Goal: Information Seeking & Learning: Understand process/instructions

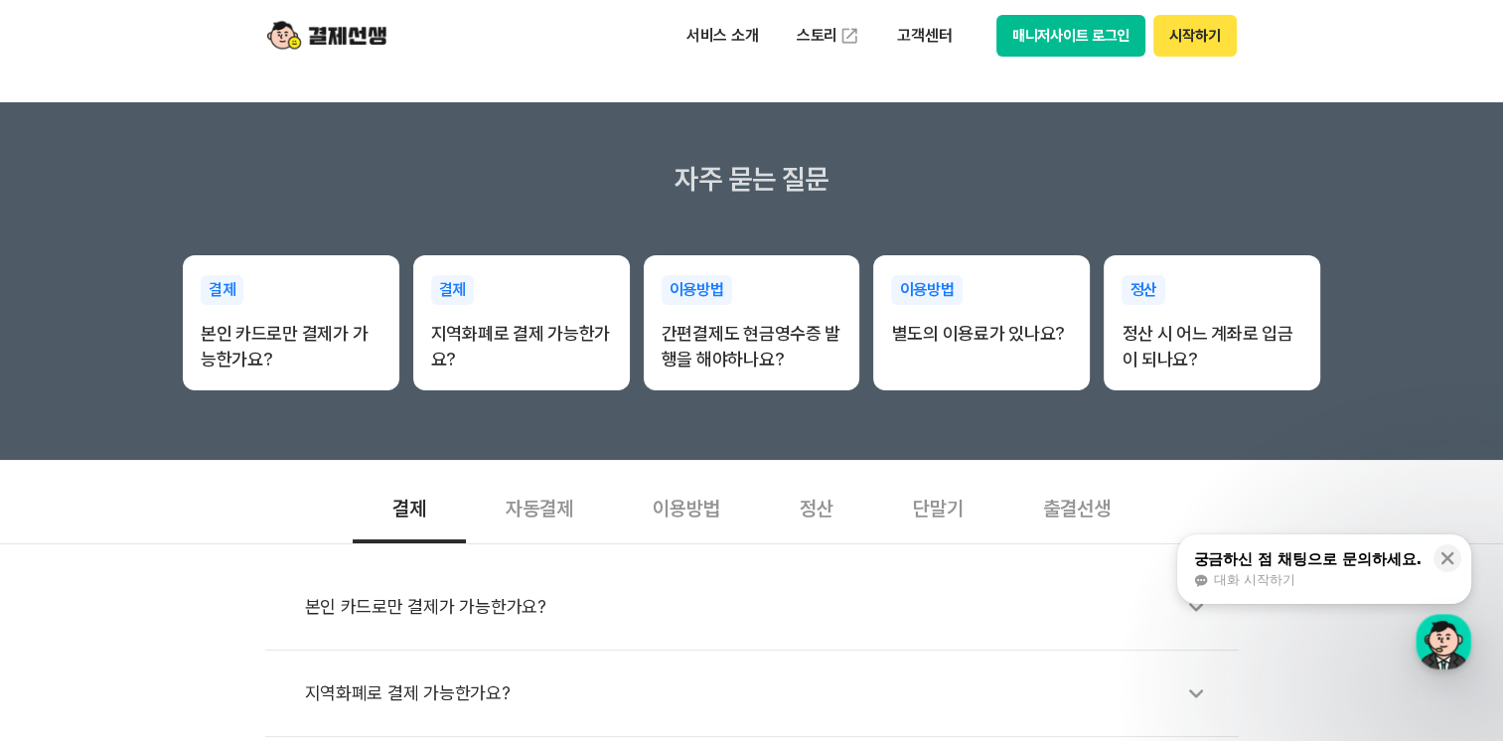
scroll to position [397, 0]
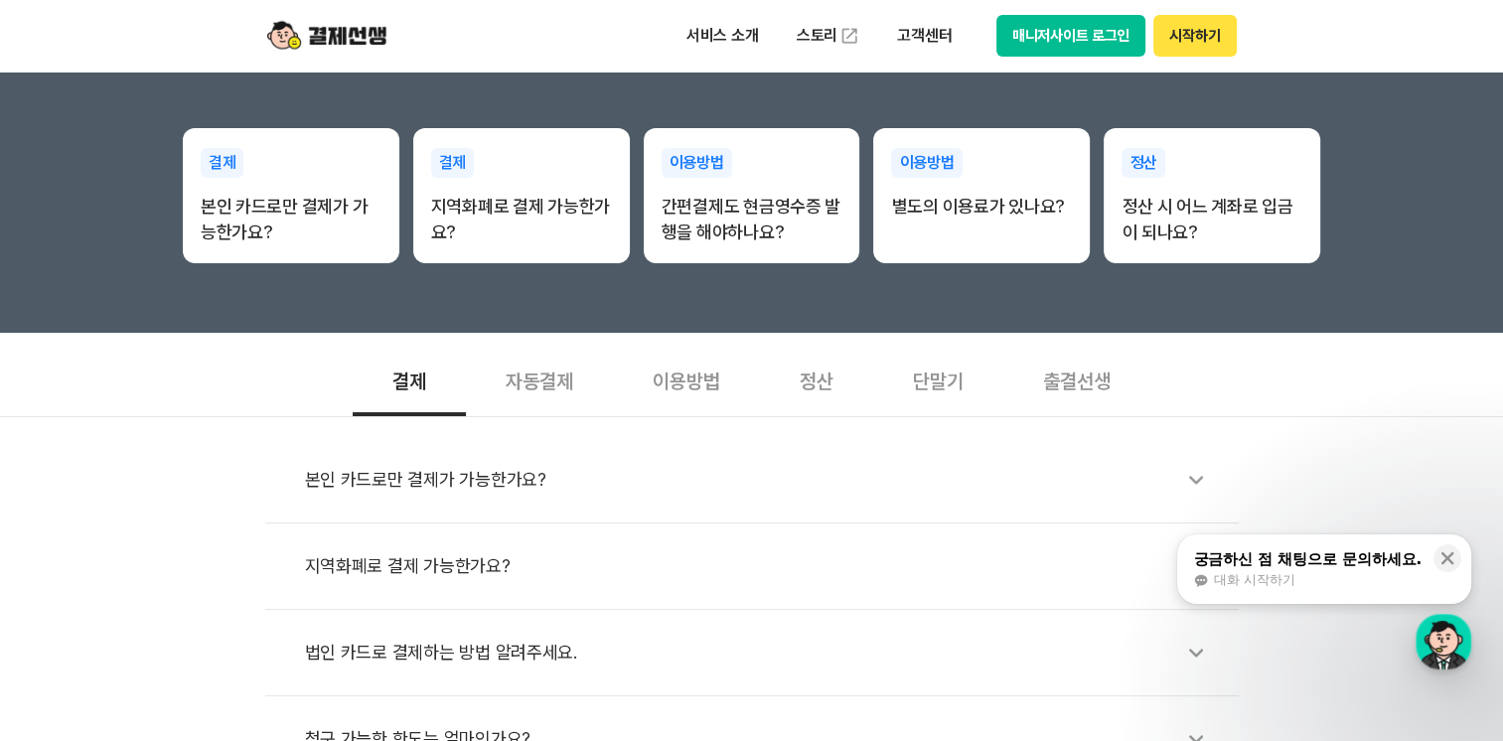
click at [489, 652] on div "법인 카드로 결제하는 방법 알려주세요." at bounding box center [762, 653] width 914 height 46
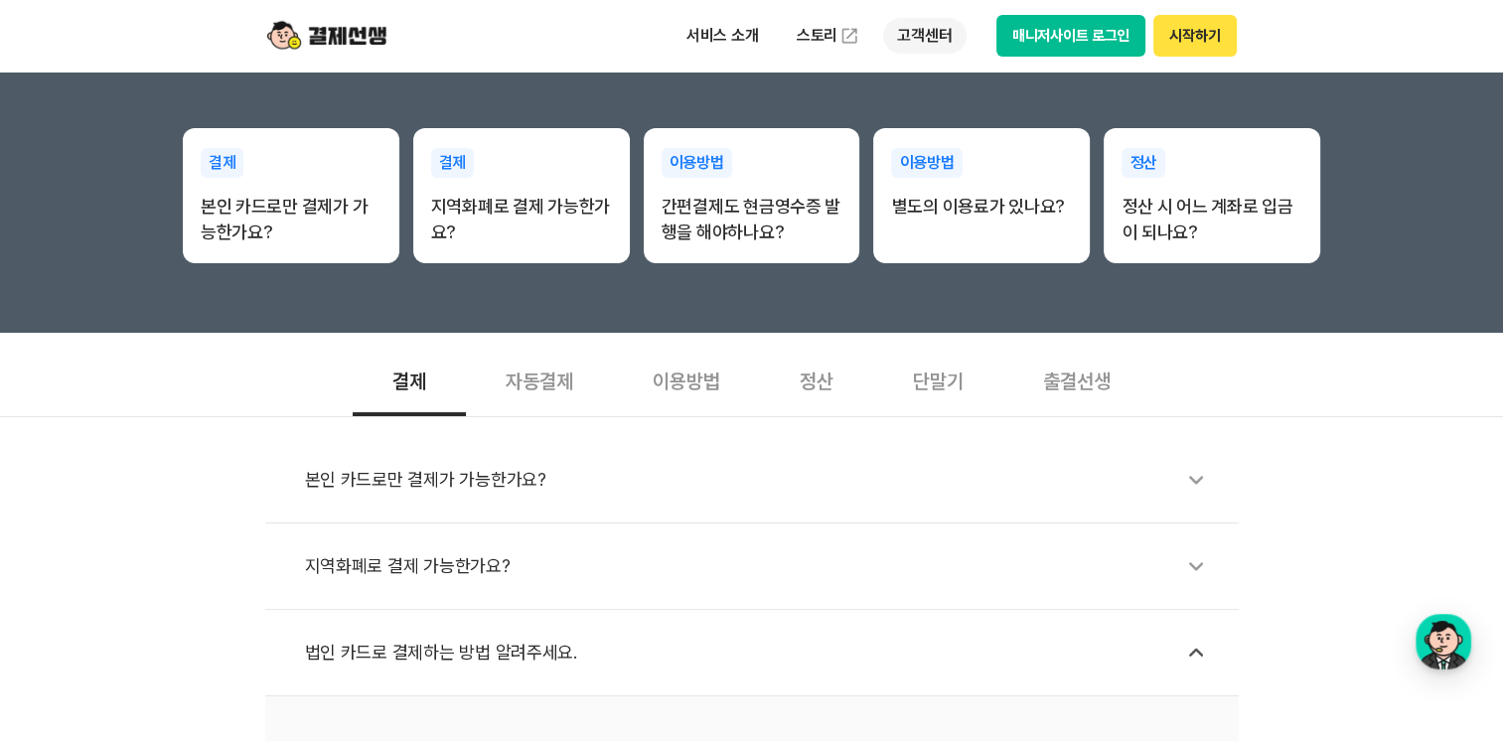
click at [926, 26] on p "고객센터" at bounding box center [924, 36] width 82 height 36
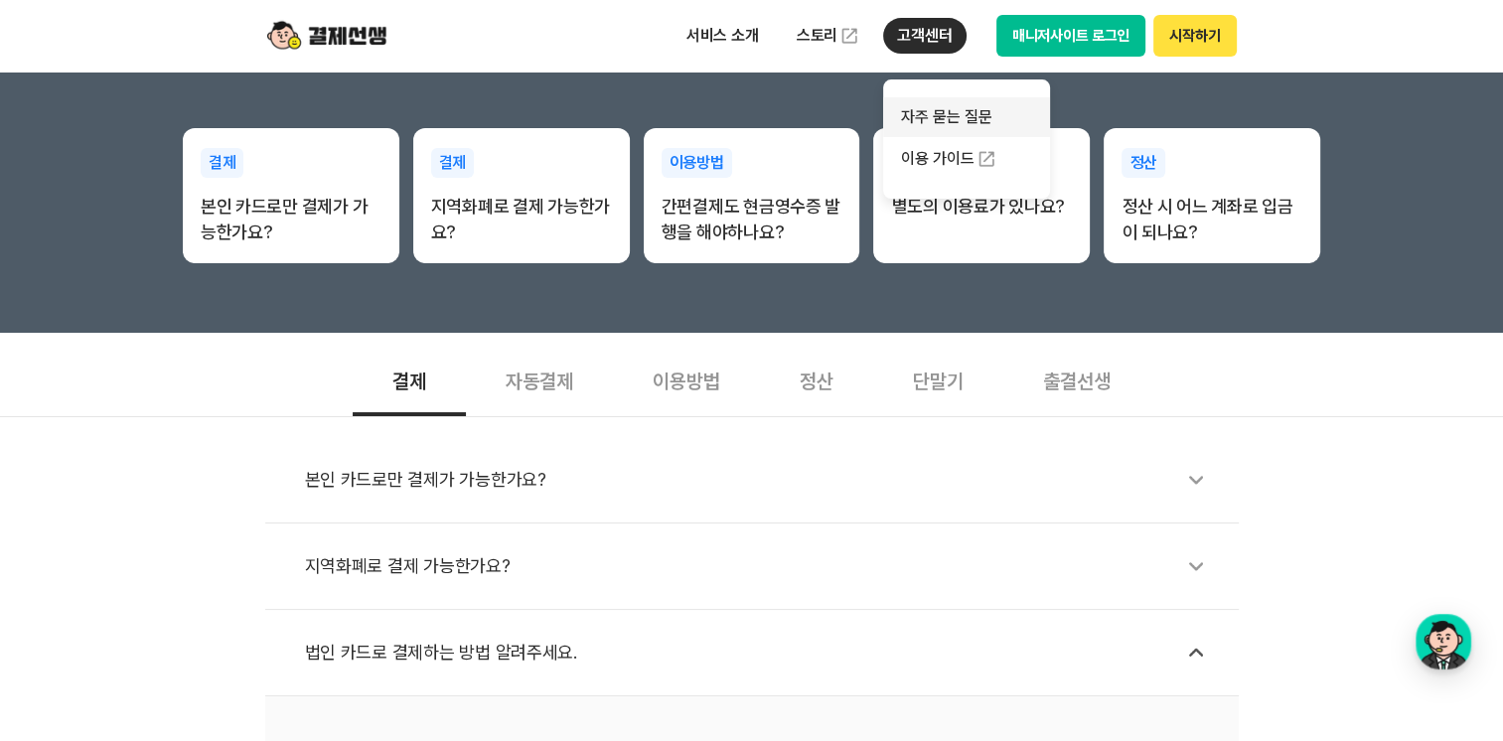
click at [964, 113] on link "자주 묻는 질문" at bounding box center [966, 117] width 167 height 40
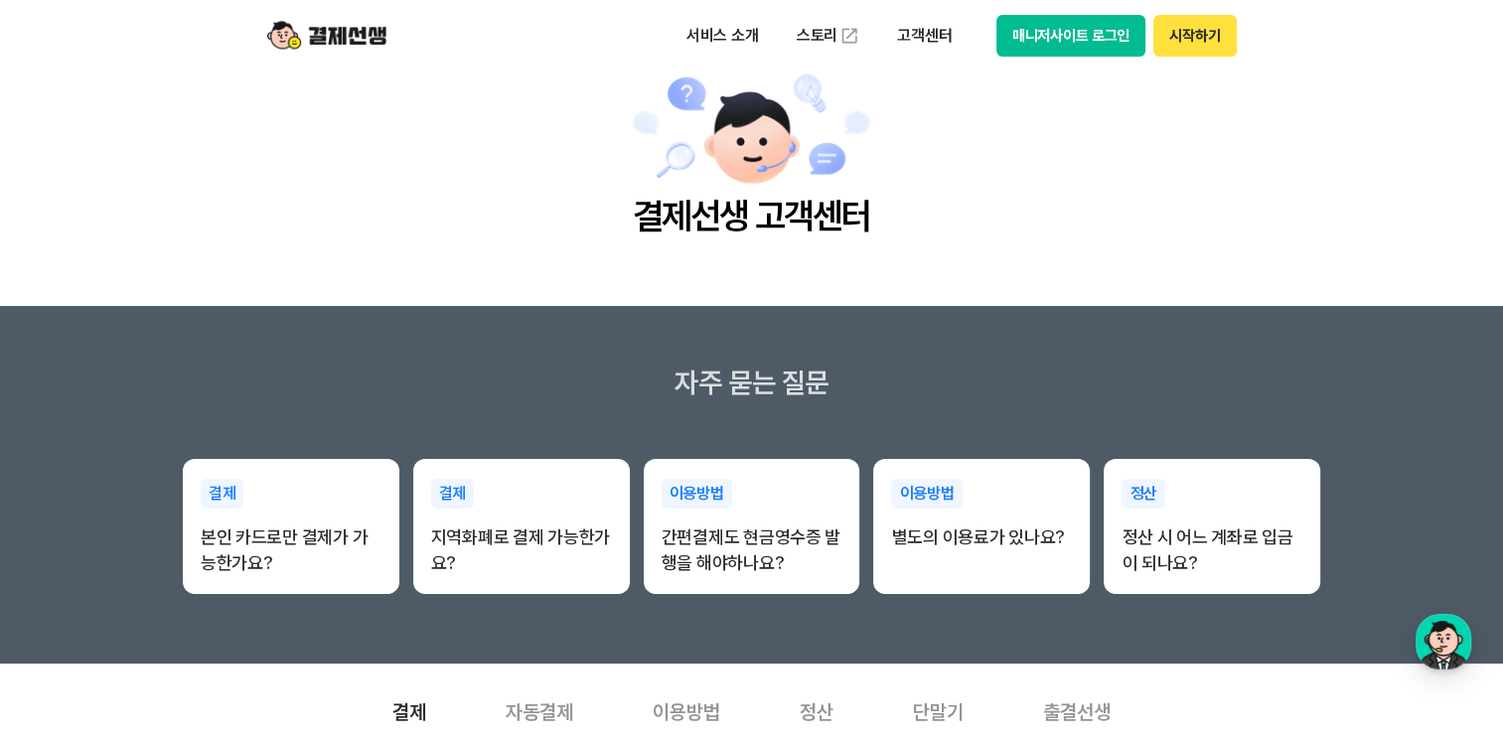
scroll to position [99, 0]
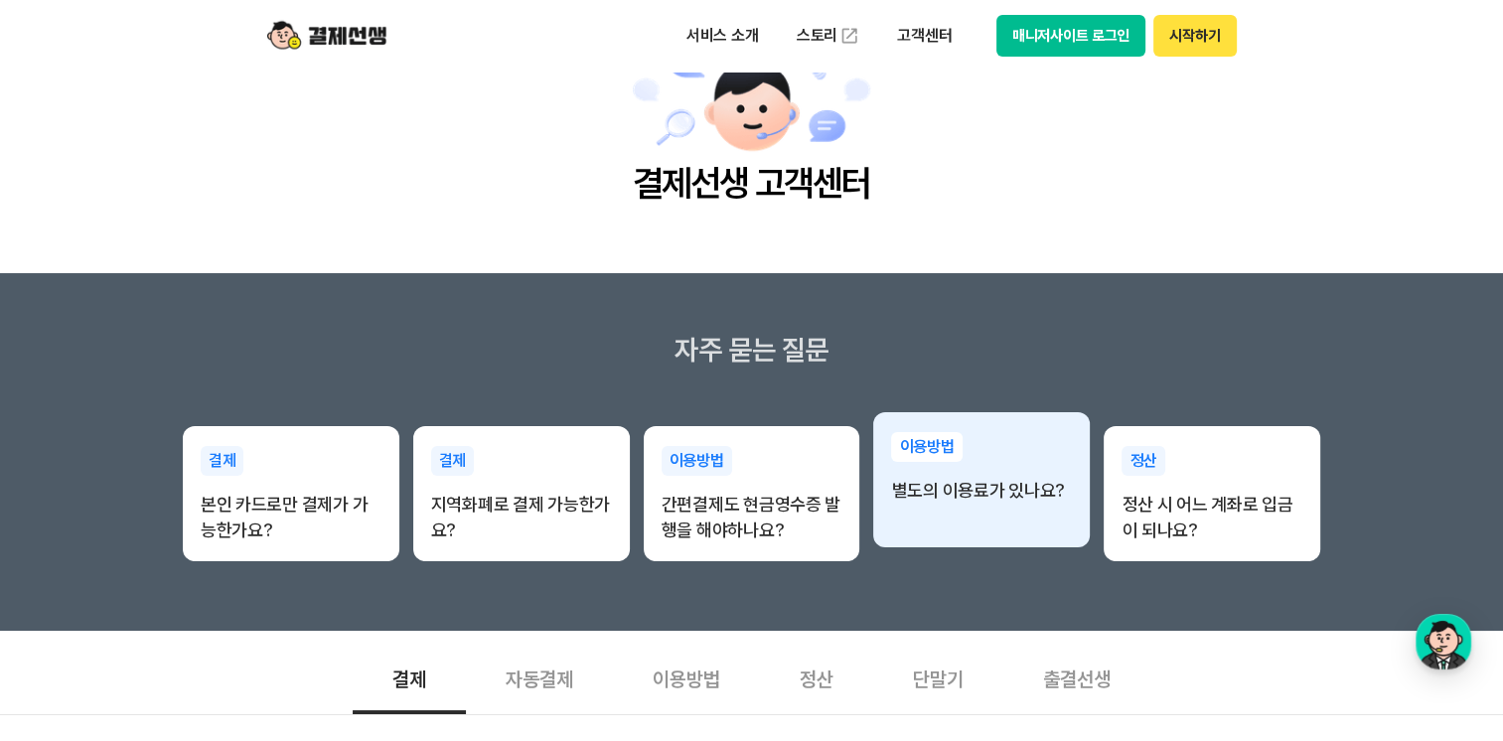
click at [971, 495] on p "별도의 이용료가 있나요?" at bounding box center [981, 491] width 181 height 26
click at [971, 492] on p "별도의 이용료가 있나요?" at bounding box center [981, 491] width 181 height 26
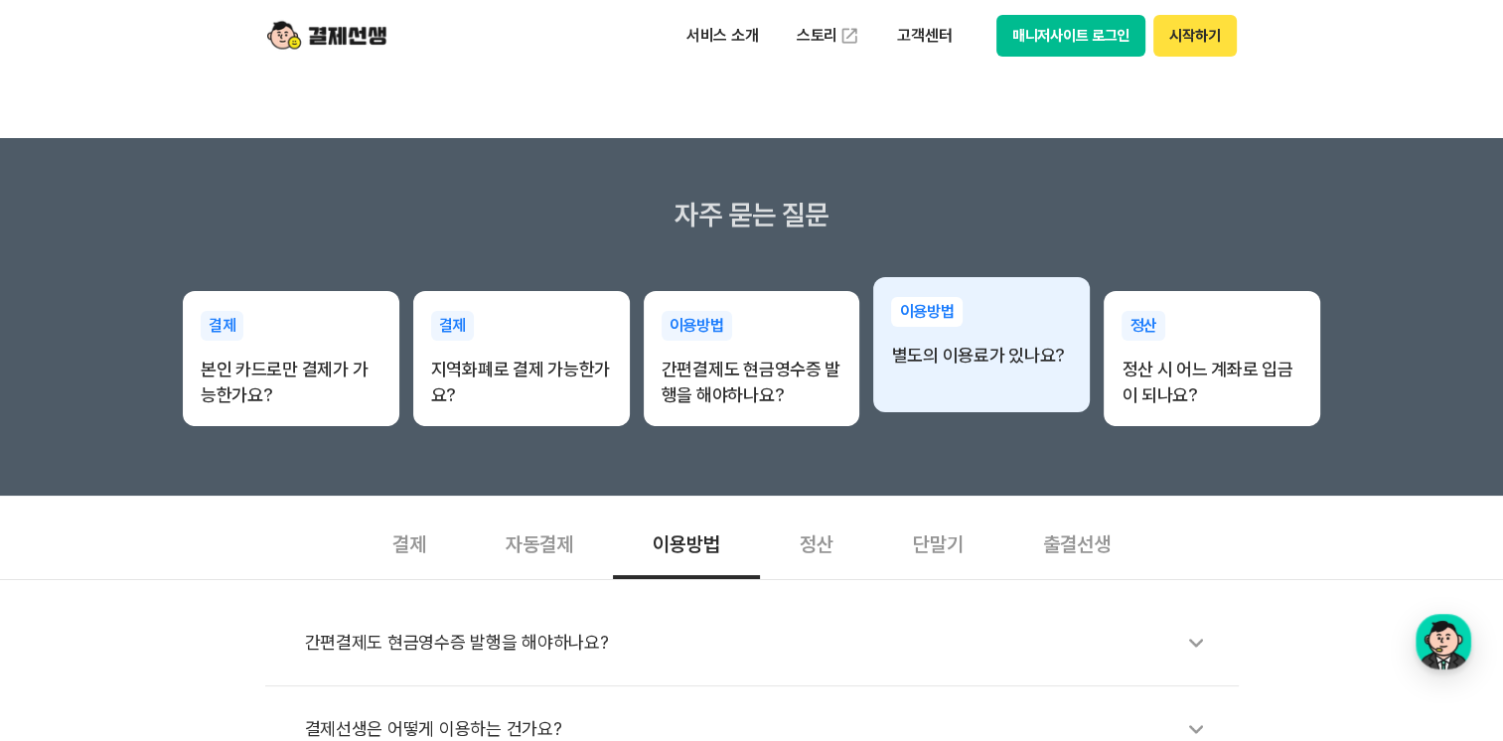
scroll to position [397, 0]
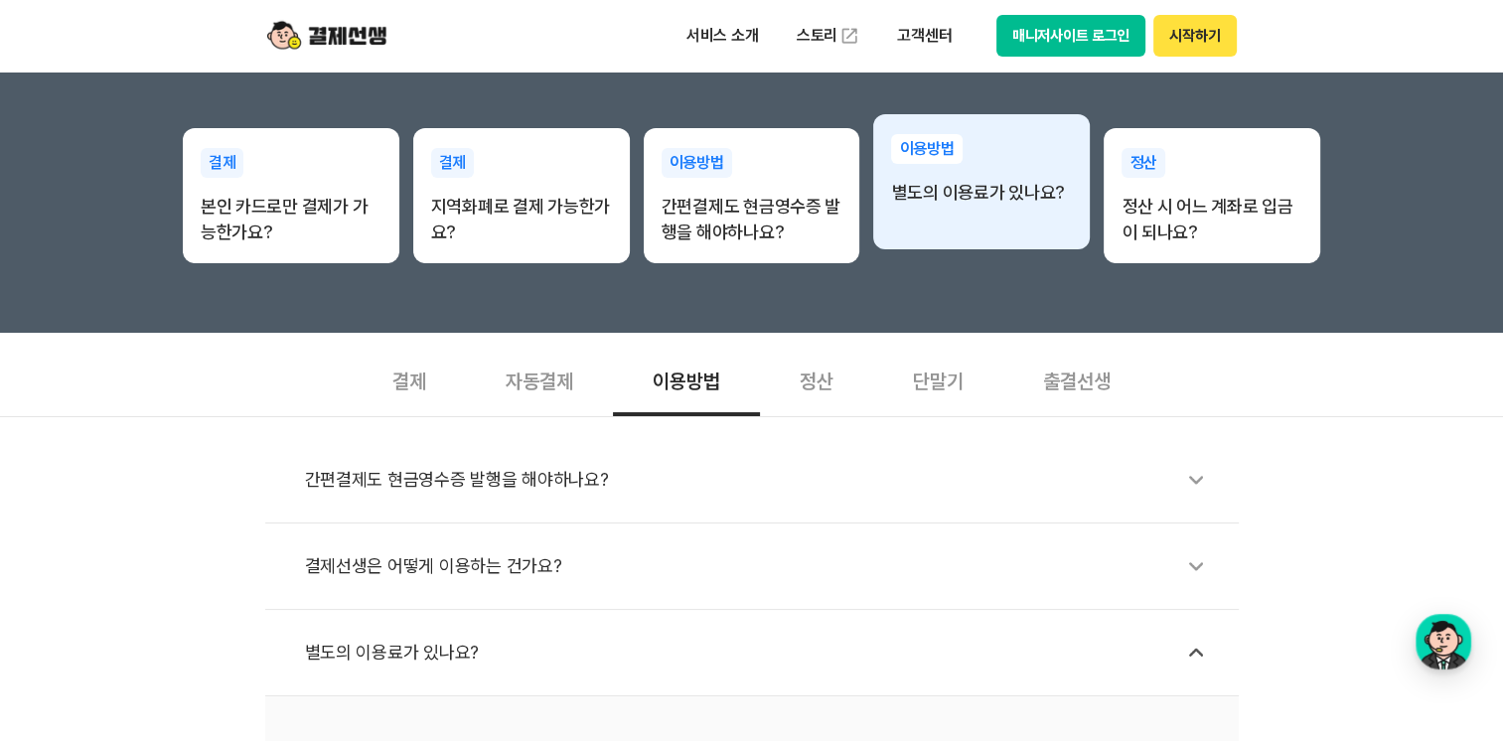
click at [998, 200] on p "별도의 이용료가 있나요?" at bounding box center [981, 193] width 181 height 26
click at [1001, 185] on p "별도의 이용료가 있나요?" at bounding box center [981, 193] width 181 height 26
click at [950, 148] on p "이용방법" at bounding box center [926, 149] width 71 height 30
click at [958, 209] on div "이용방법 별도의 이용료가 있나요?" at bounding box center [981, 169] width 217 height 111
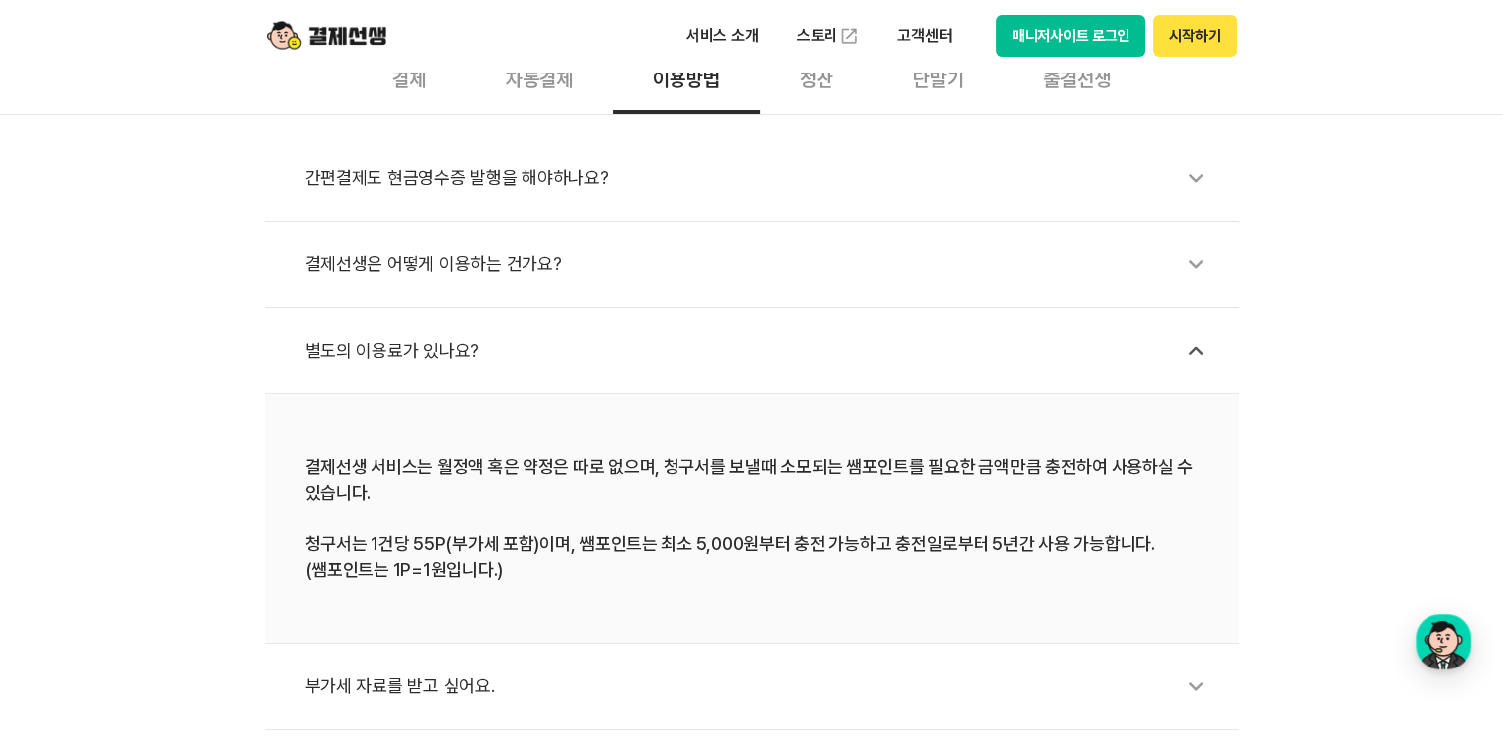
scroll to position [596, 0]
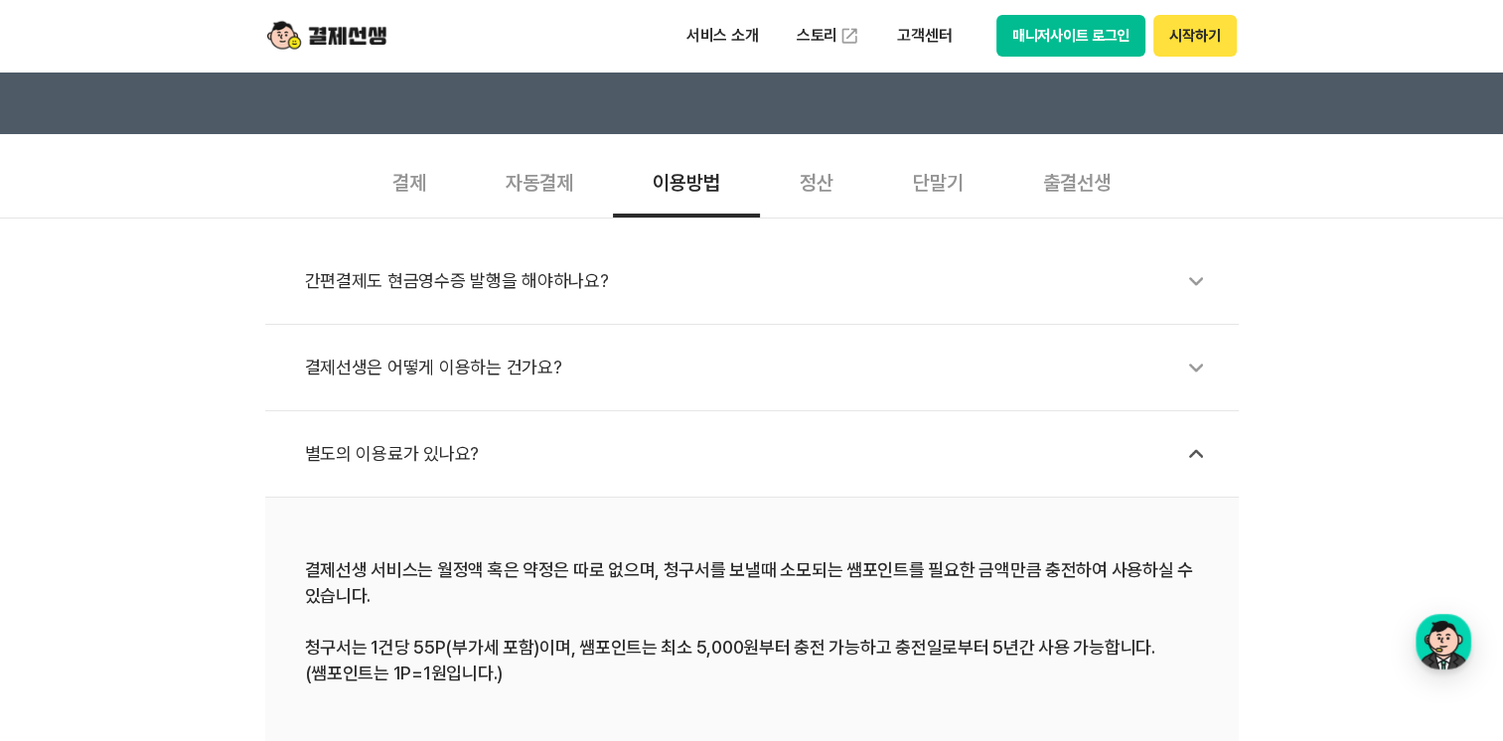
click at [410, 163] on div "결제" at bounding box center [409, 181] width 113 height 74
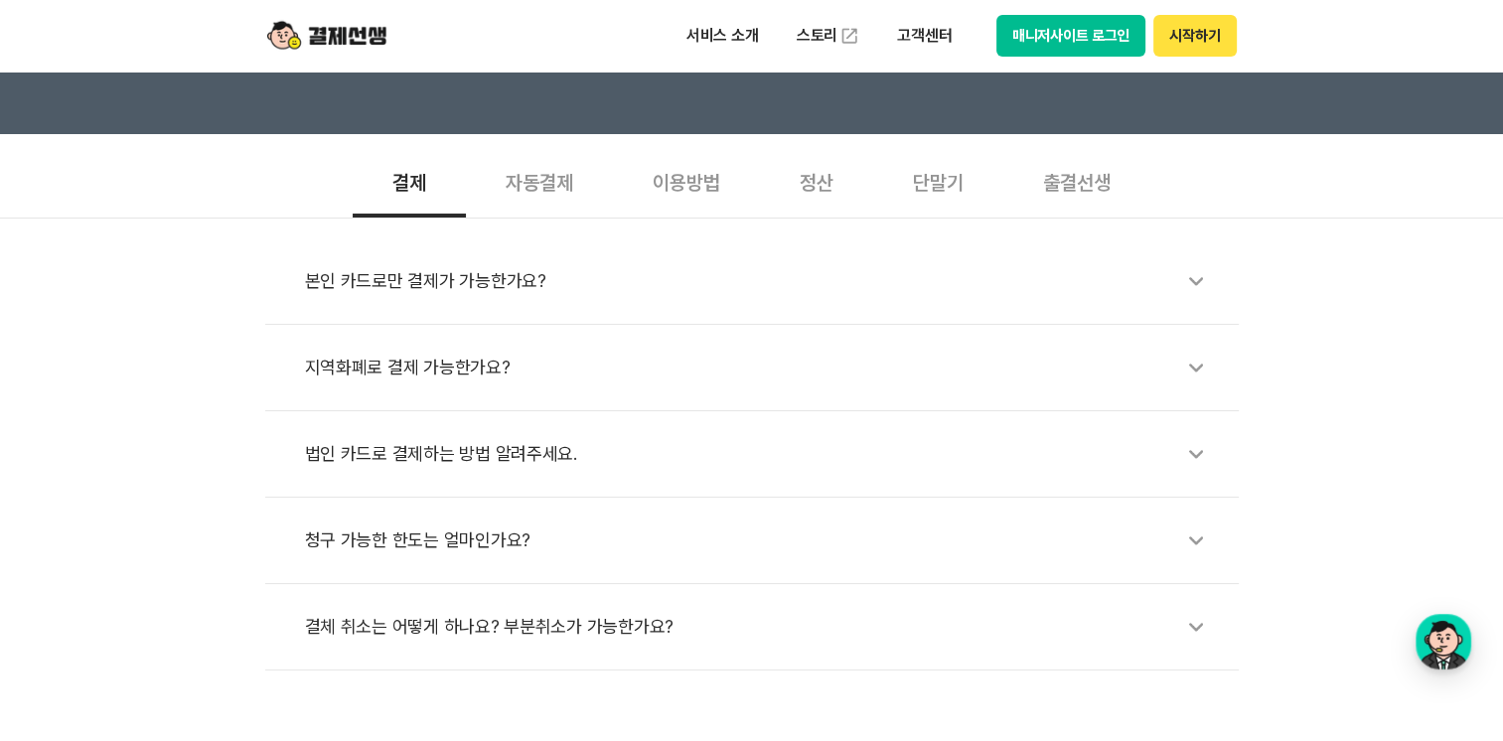
click at [464, 455] on div "법인 카드로 결제하는 방법 알려주세요." at bounding box center [762, 454] width 914 height 46
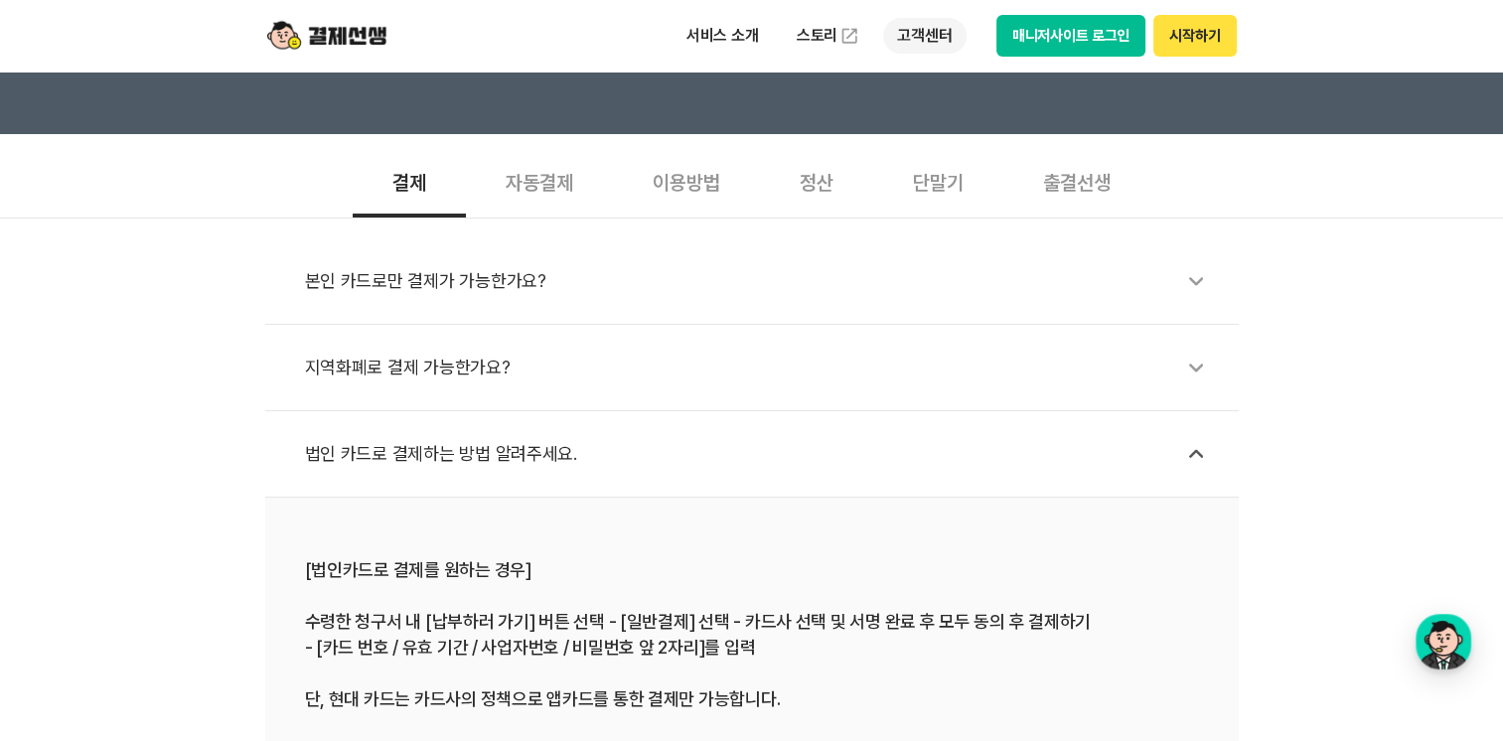
click at [922, 24] on p "고객센터" at bounding box center [924, 36] width 82 height 36
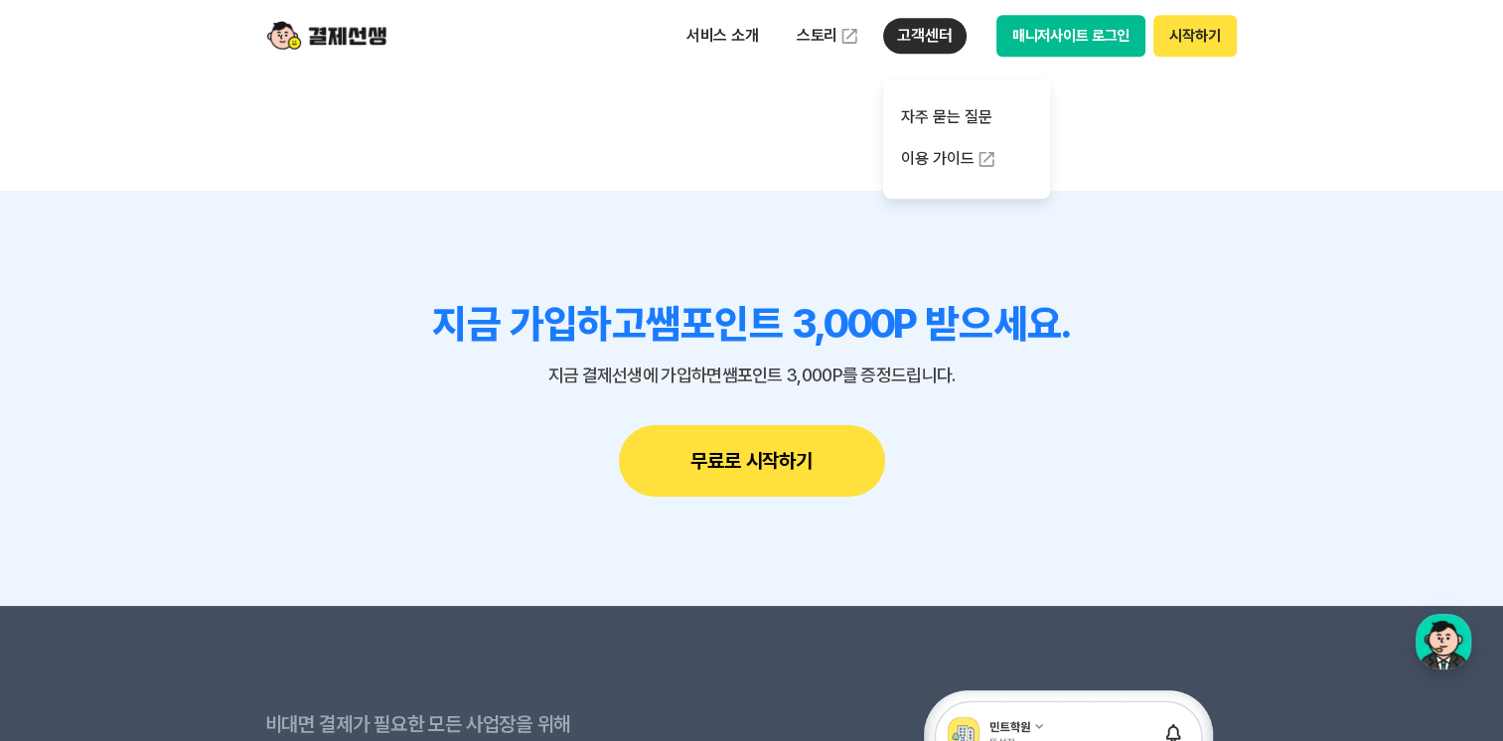
scroll to position [2385, 0]
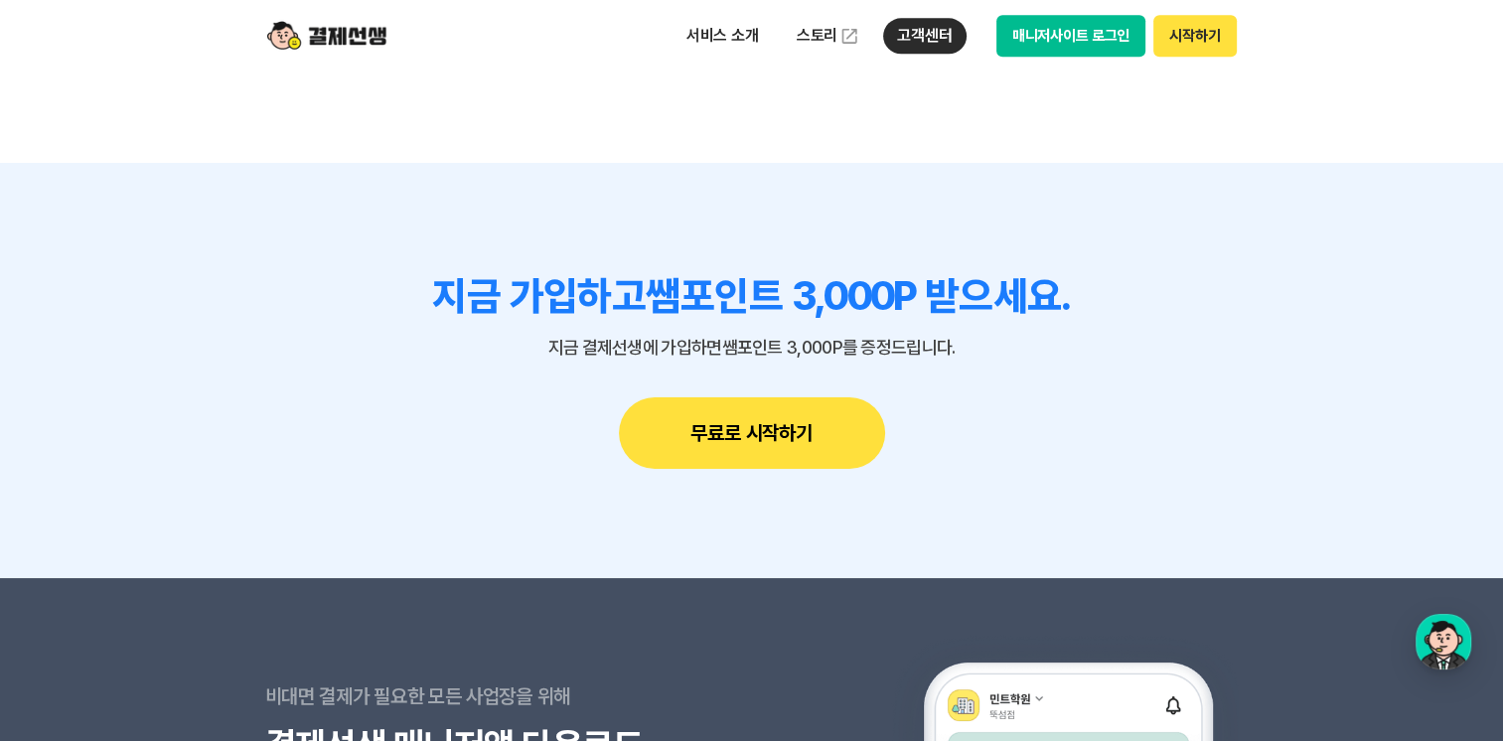
click at [799, 422] on button "무료로 시작하기" at bounding box center [752, 433] width 266 height 72
click at [1447, 658] on div "button" at bounding box center [1444, 642] width 56 height 56
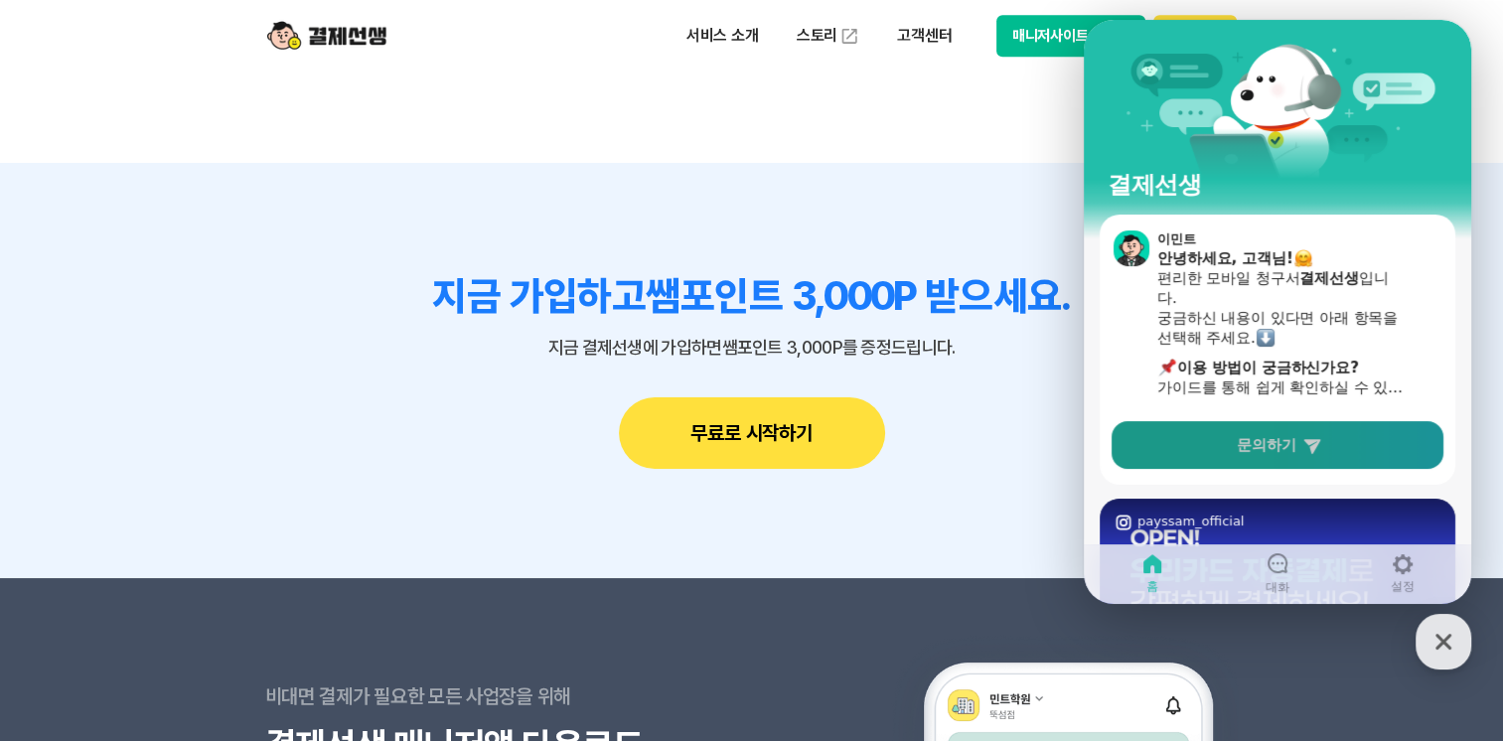
click at [1350, 441] on link "문의하기" at bounding box center [1278, 445] width 332 height 48
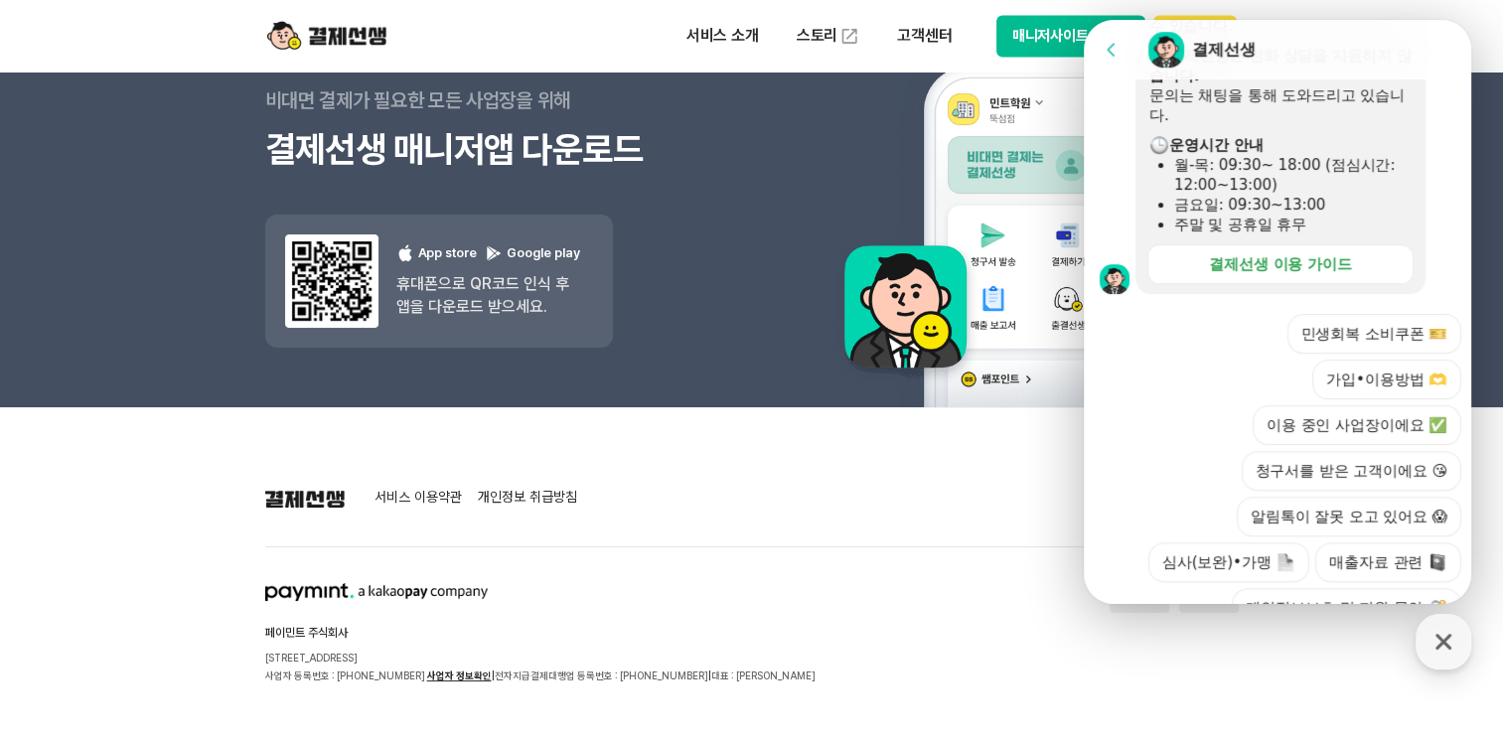
scroll to position [453, 0]
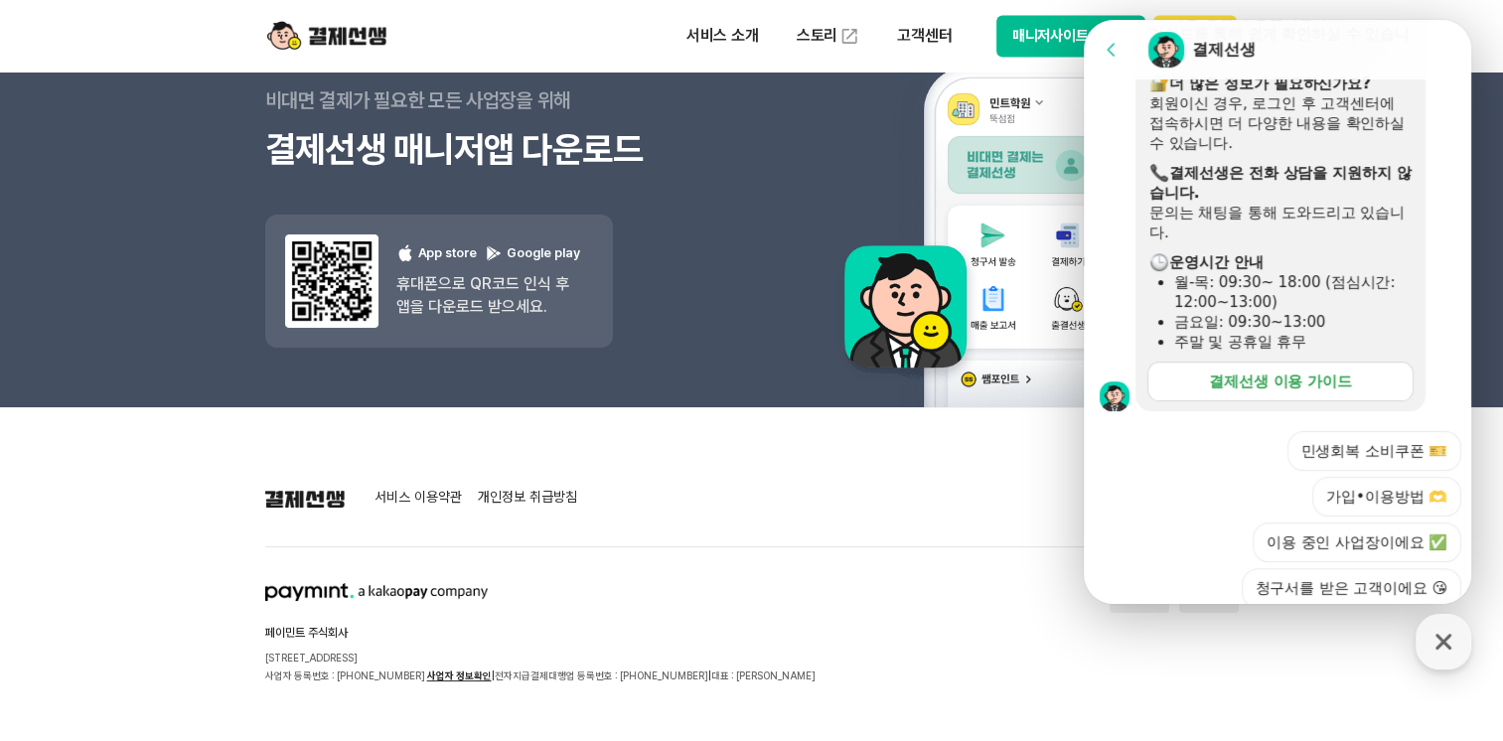
click at [1277, 381] on div "결제선생 이용 가이드" at bounding box center [1280, 382] width 143 height 20
click at [761, 415] on footer "서비스 이용약관 개인정보 취급방침 페이민트 주식회사 [STREET_ADDRESS] 사업자 등록번호 : [PHONE_NUMBER] 사업자 정보확…" at bounding box center [751, 595] width 1503 height 377
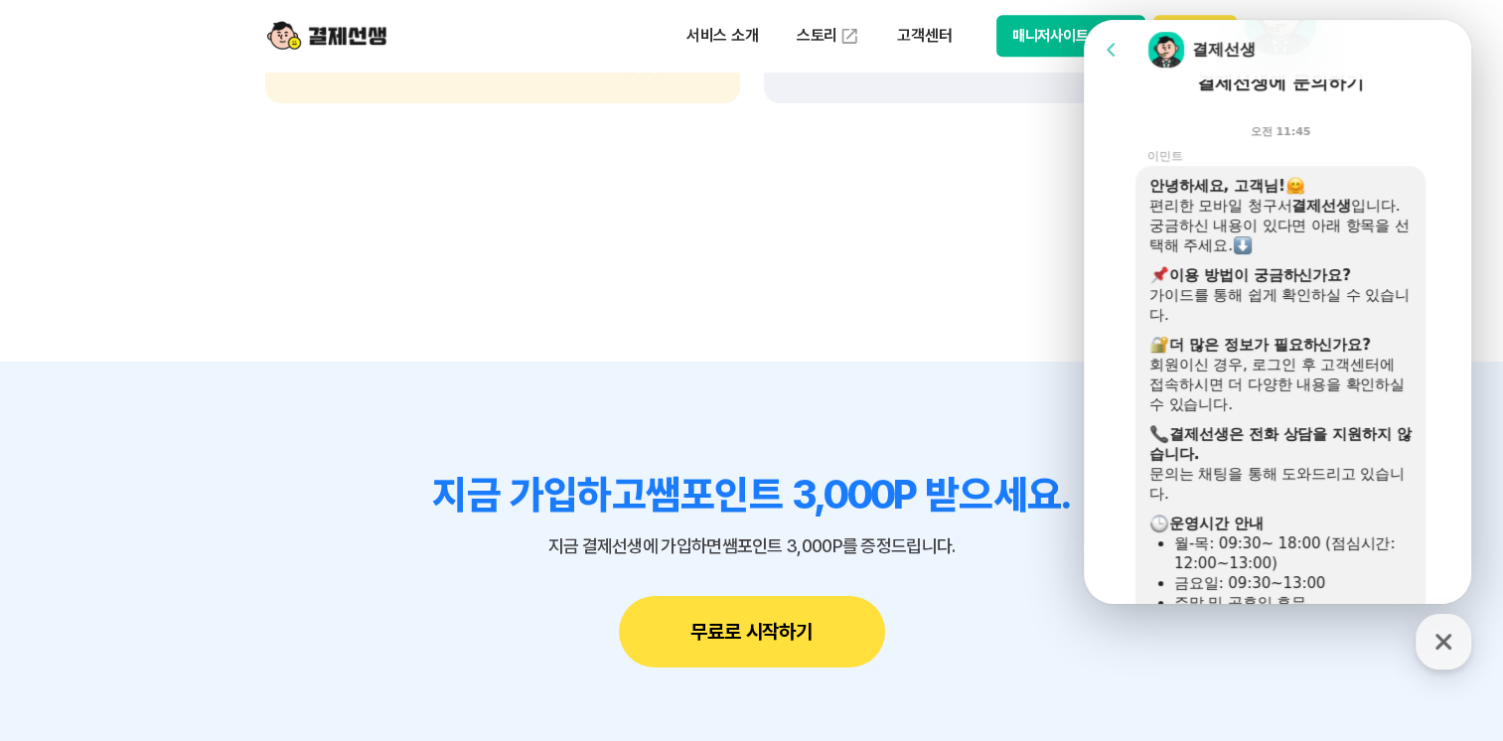
scroll to position [0, 0]
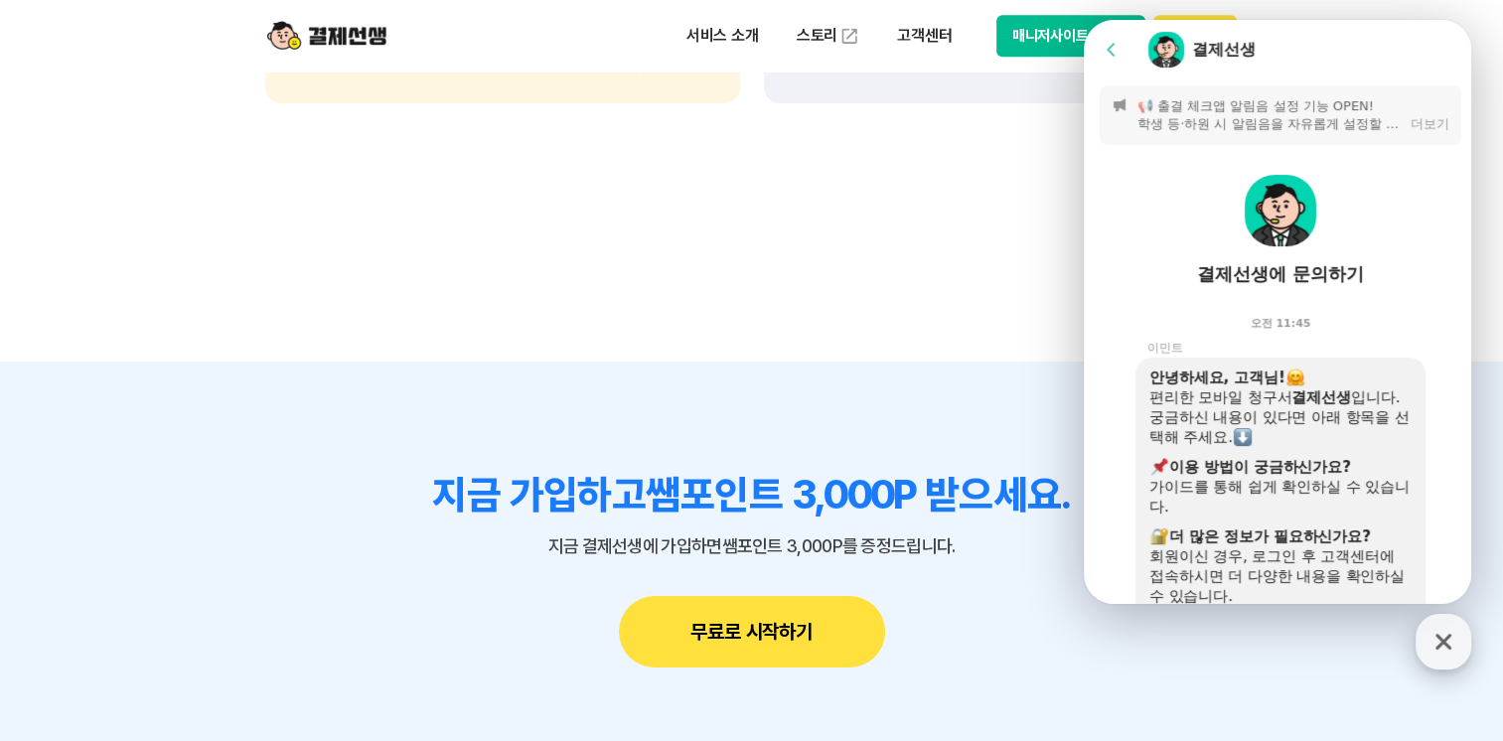
click at [1432, 632] on icon "button" at bounding box center [1444, 642] width 36 height 36
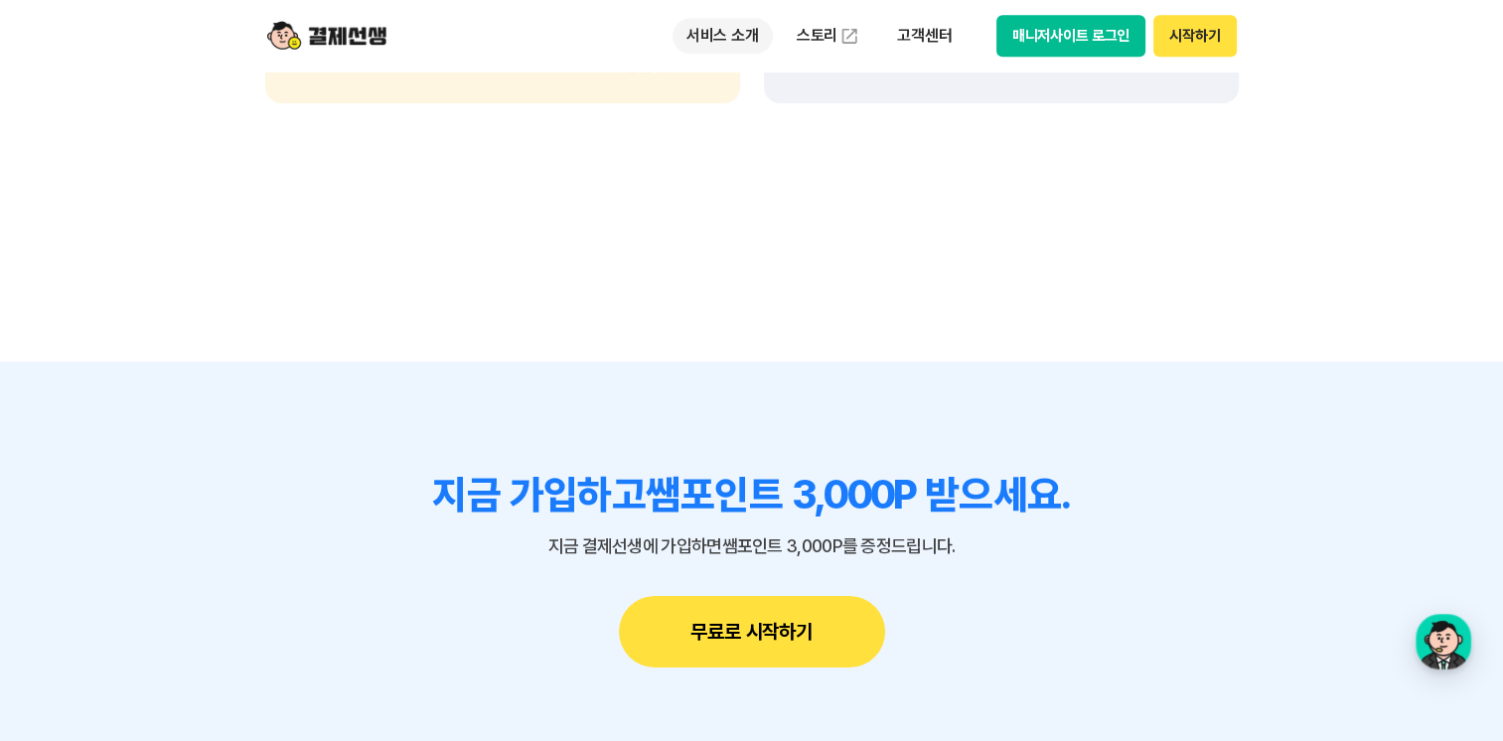
click at [699, 41] on p "서비스 소개" at bounding box center [723, 36] width 100 height 36
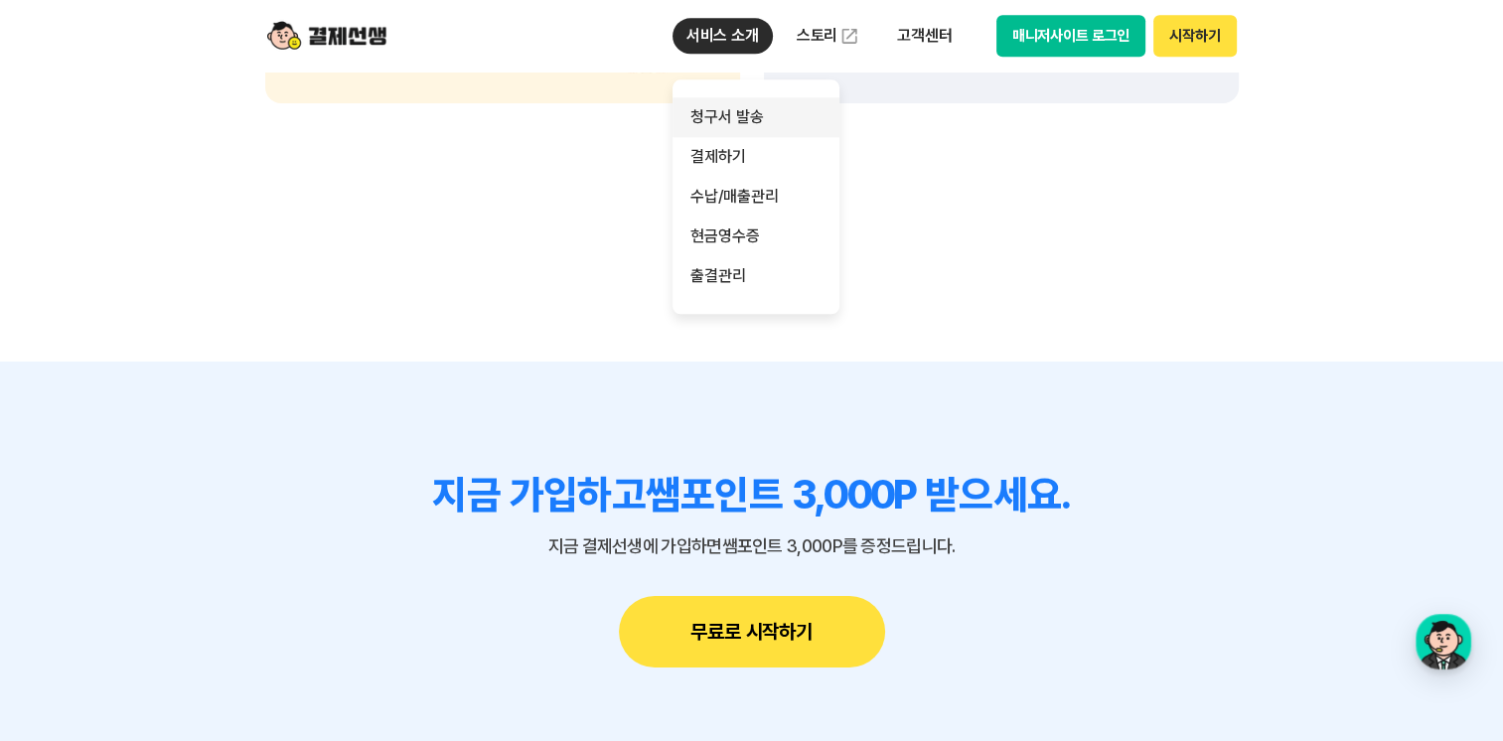
click at [727, 107] on link "청구서 발송" at bounding box center [756, 117] width 167 height 40
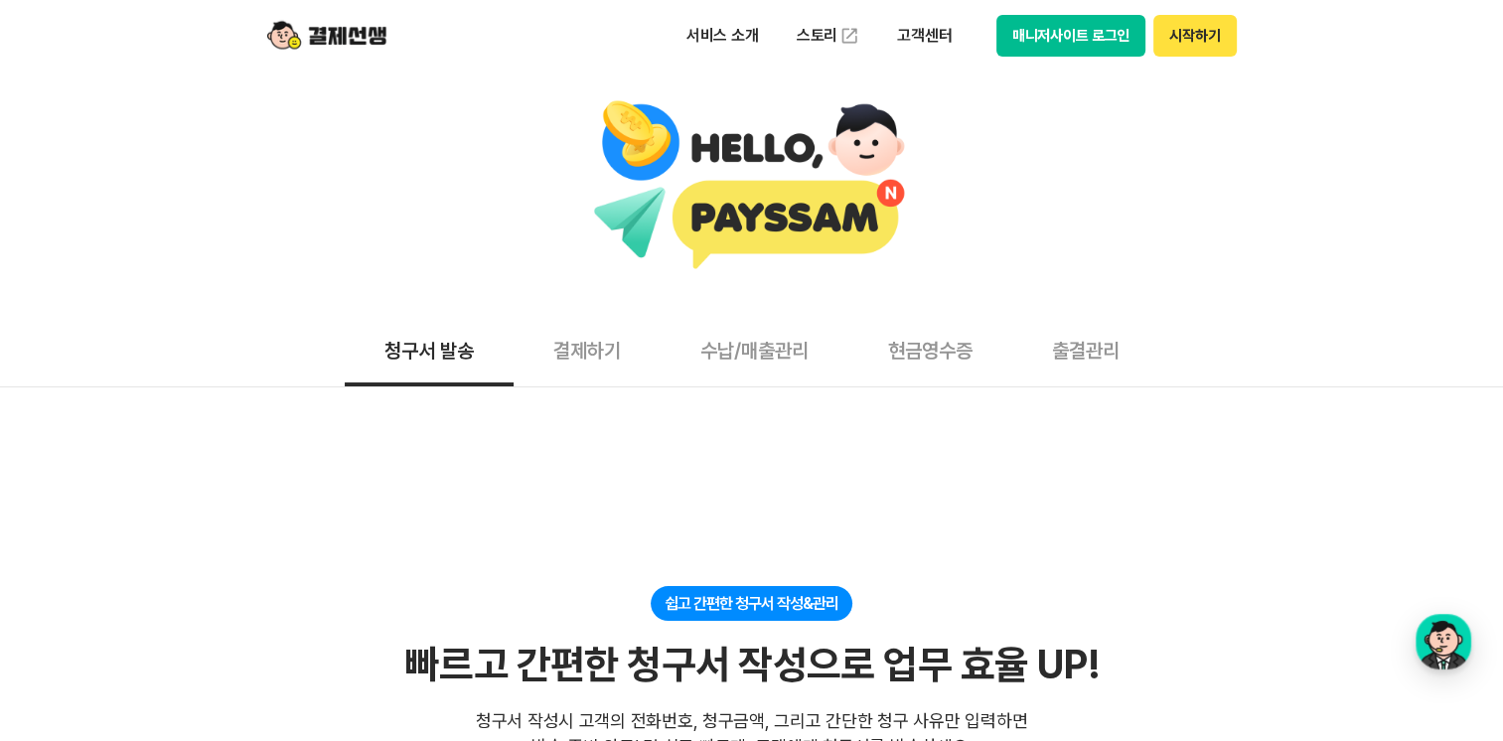
click at [580, 357] on button "결제하기" at bounding box center [587, 350] width 147 height 74
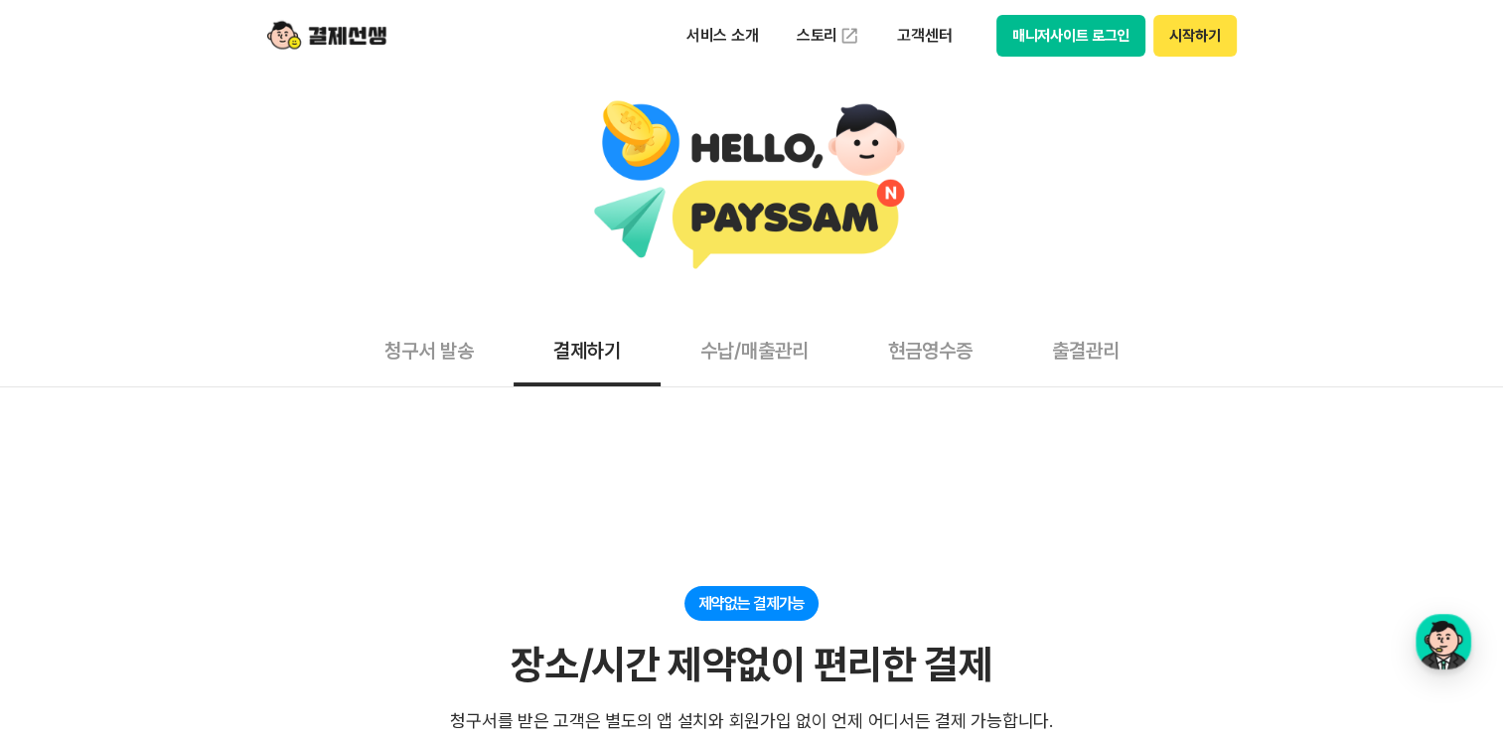
click at [721, 353] on button "수납/매출관리" at bounding box center [755, 350] width 188 height 74
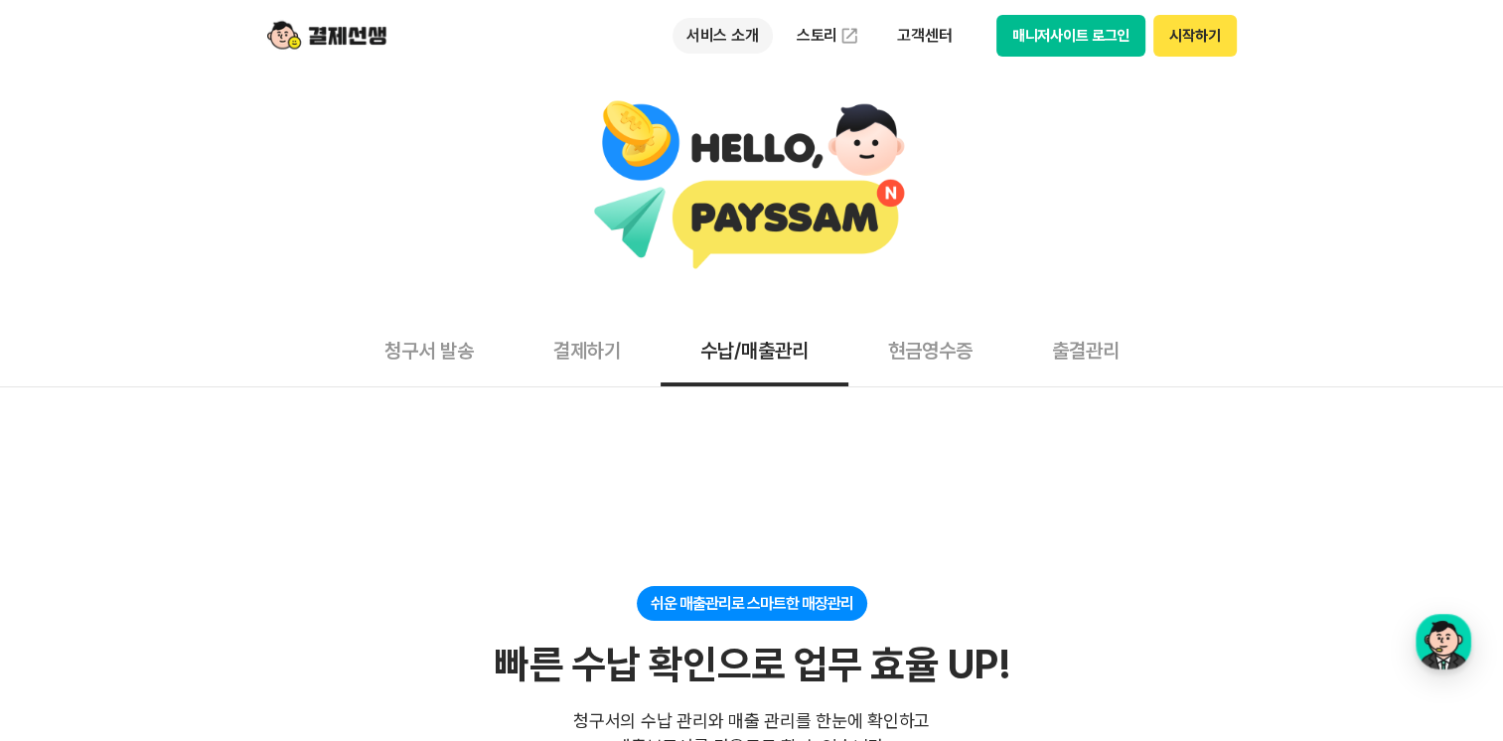
click at [741, 37] on p "서비스 소개" at bounding box center [723, 36] width 100 height 36
click at [428, 361] on button "청구서 발송" at bounding box center [429, 350] width 169 height 74
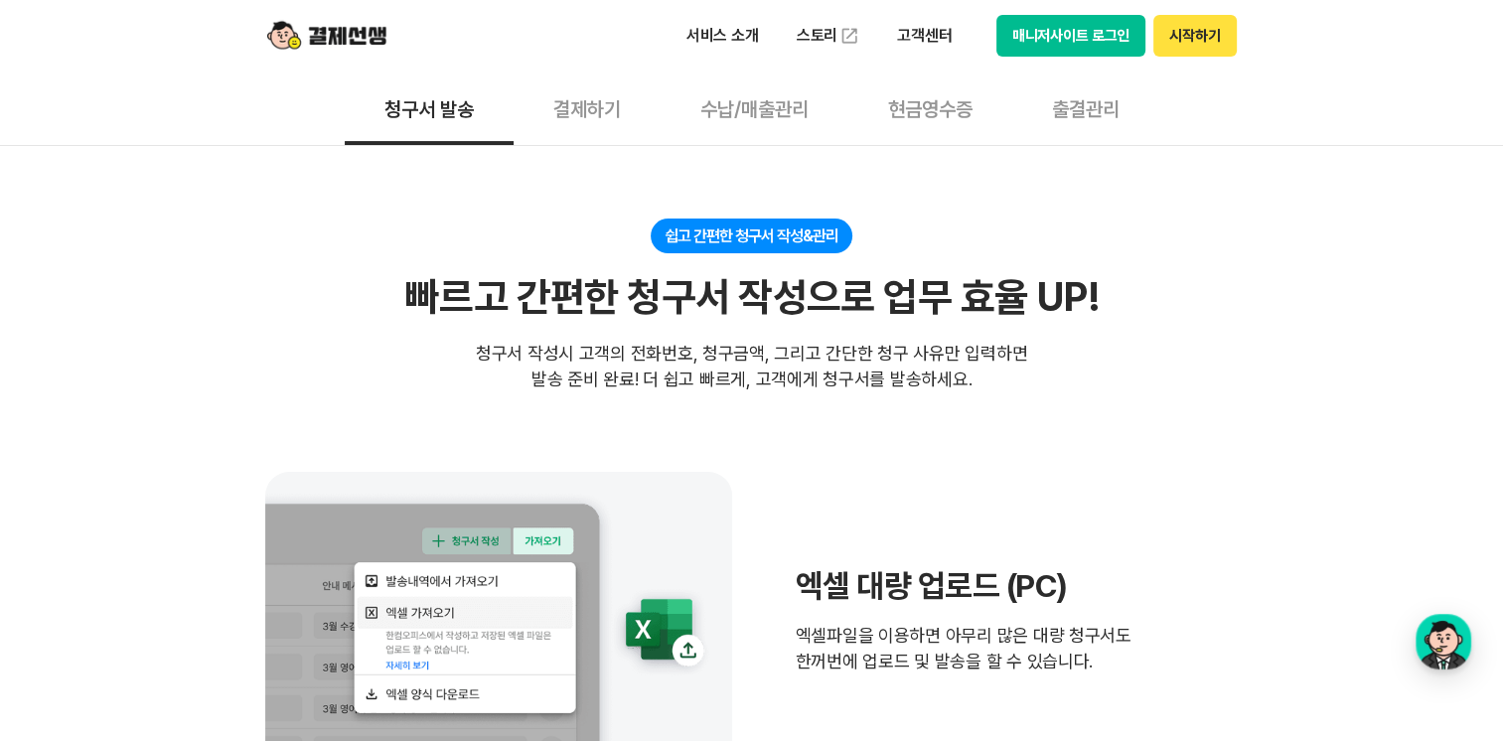
scroll to position [99, 0]
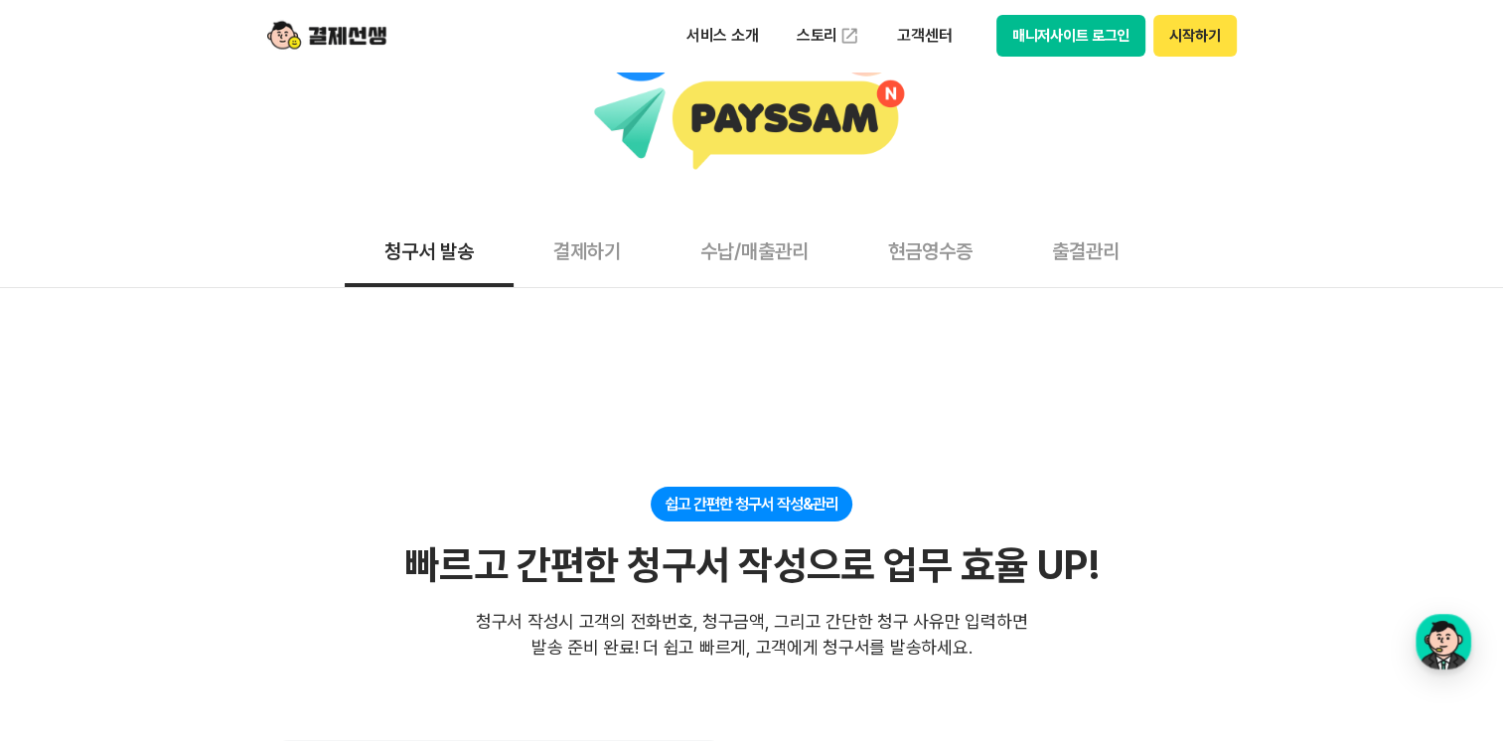
click at [596, 243] on button "결제하기" at bounding box center [587, 251] width 147 height 74
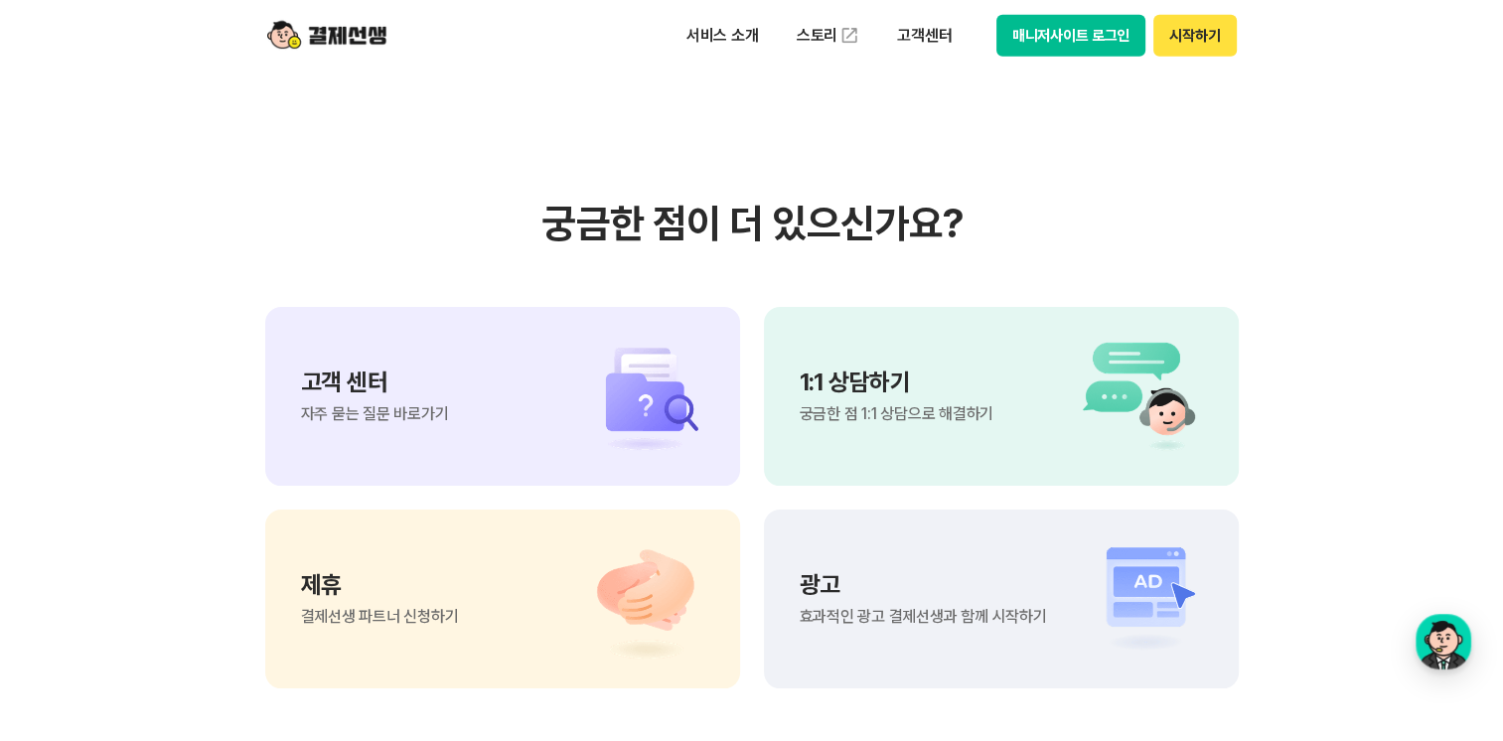
scroll to position [5366, 0]
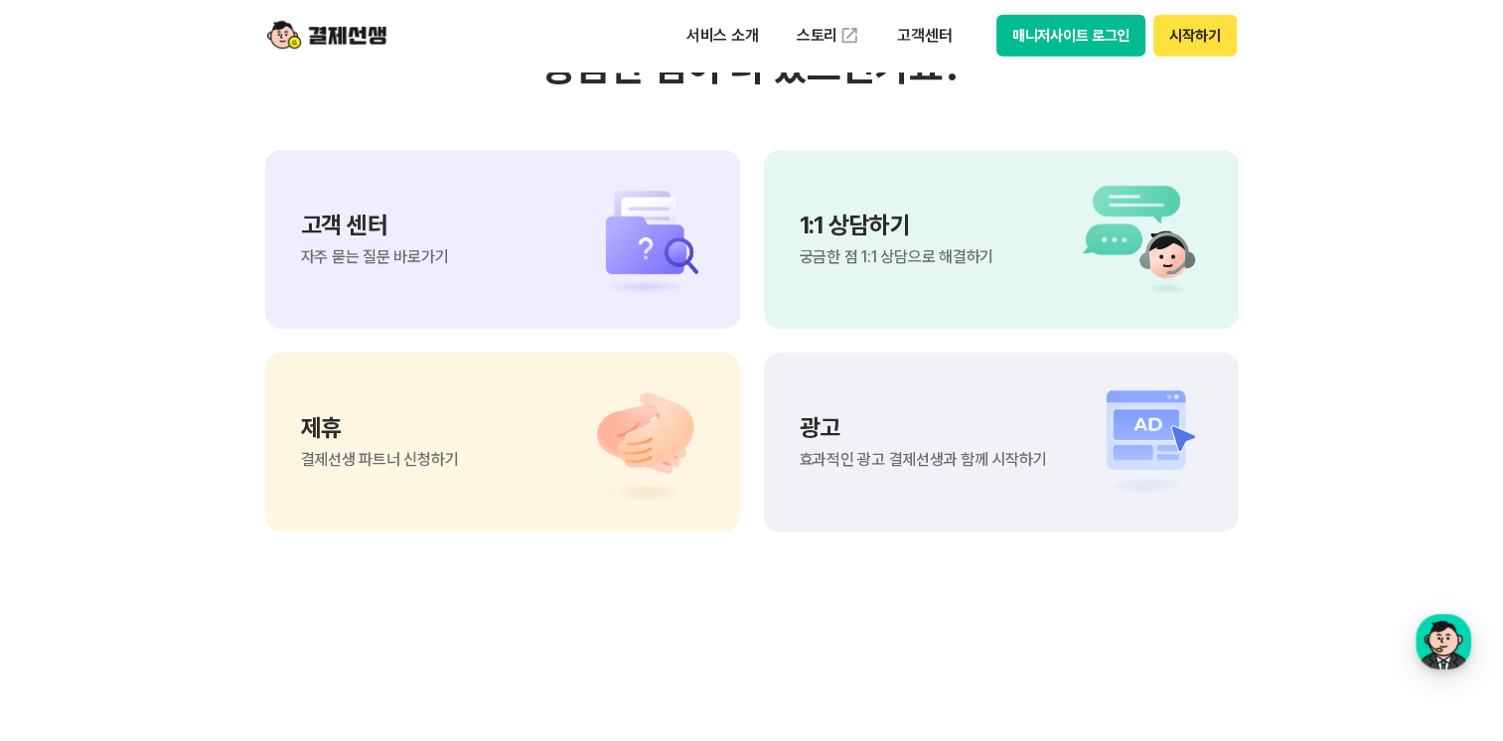
click at [877, 265] on span "궁금한 점 1:1 상담으로 해결하기" at bounding box center [897, 257] width 194 height 16
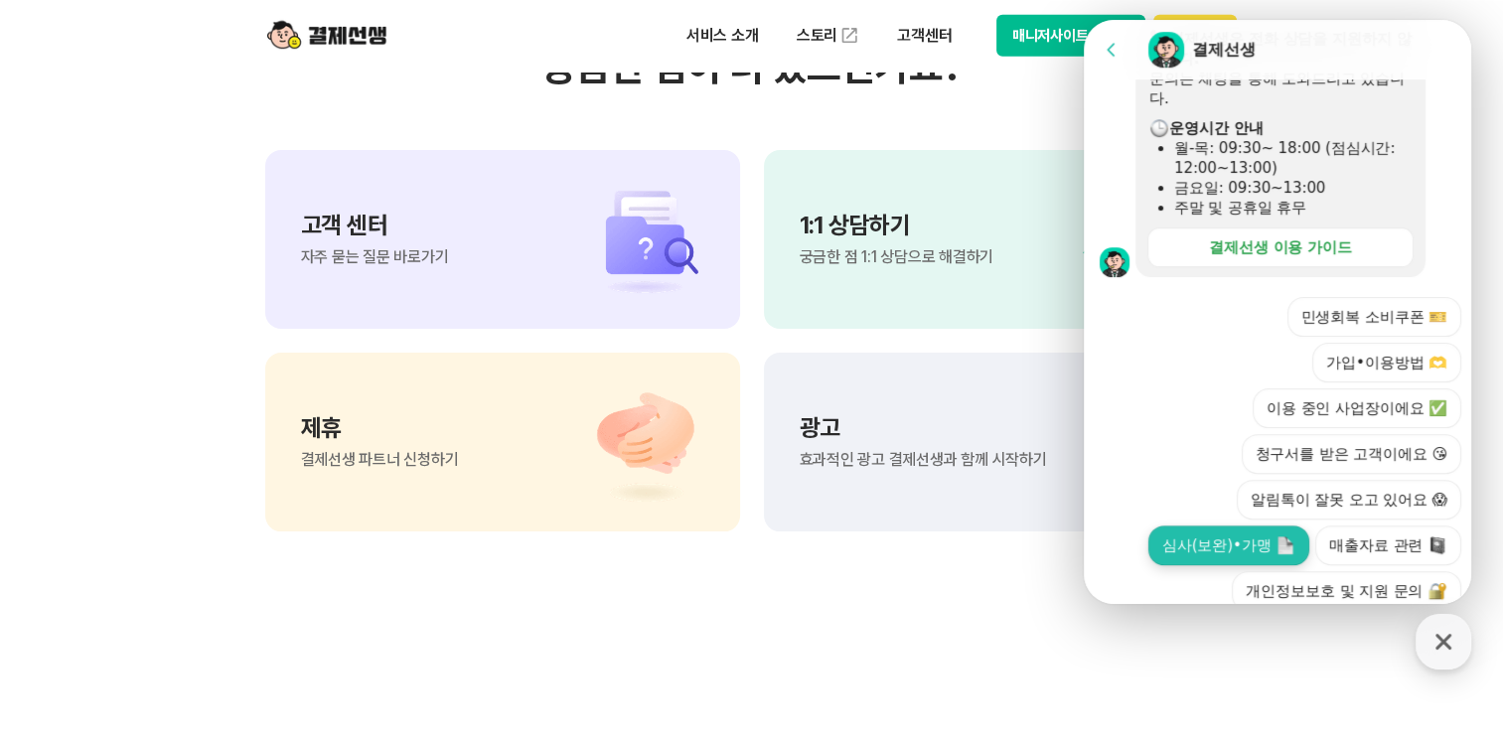
scroll to position [652, 0]
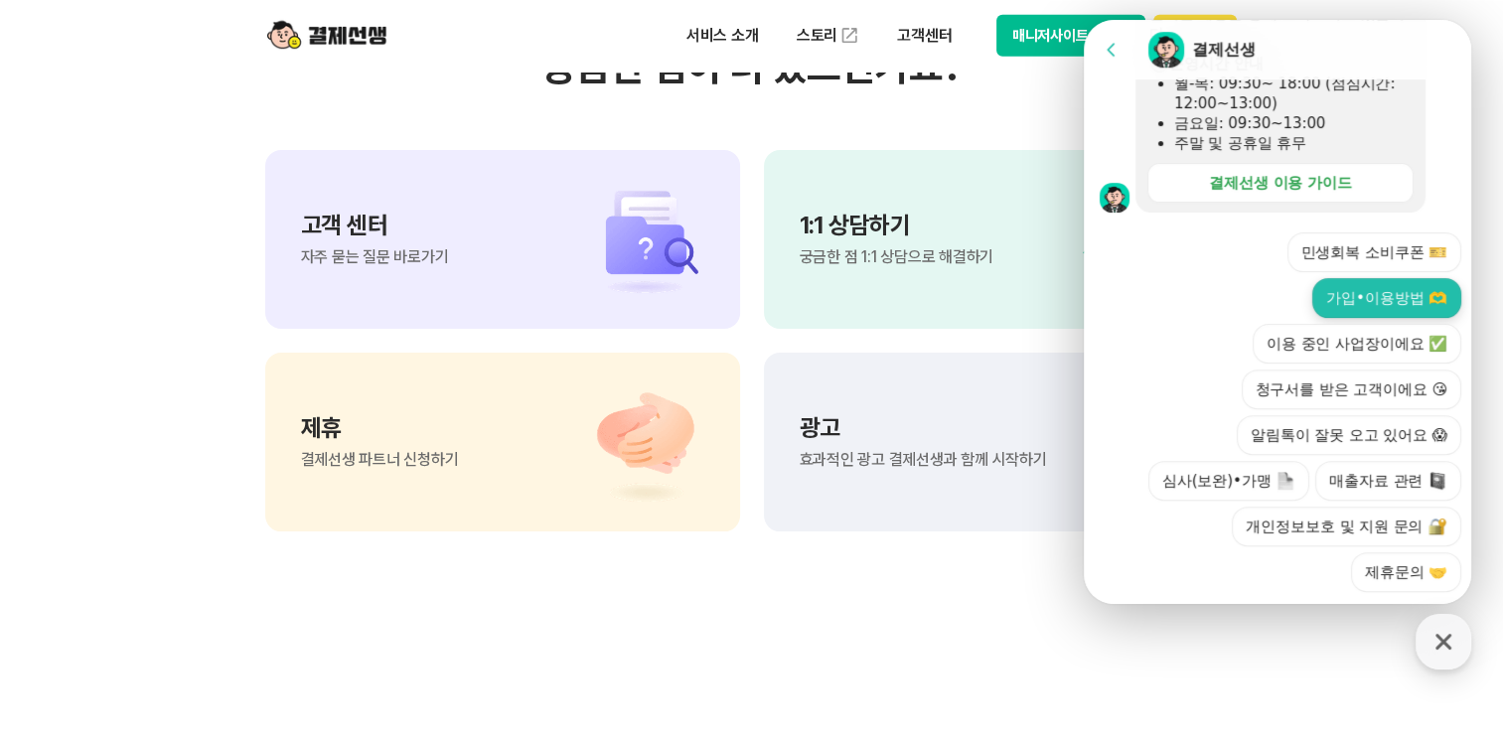
click at [1396, 278] on button "가입•이용방법 🫶" at bounding box center [1387, 298] width 149 height 40
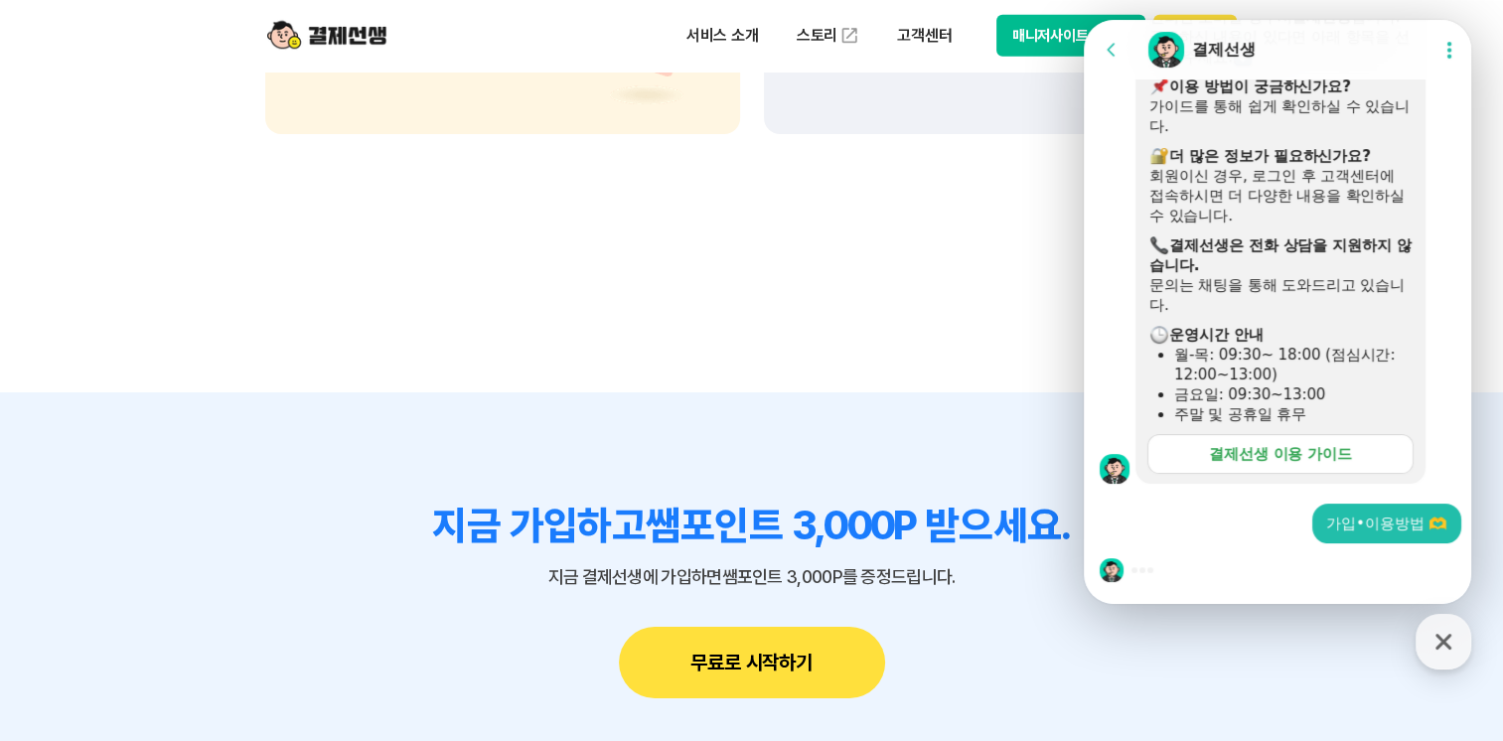
scroll to position [6558, 0]
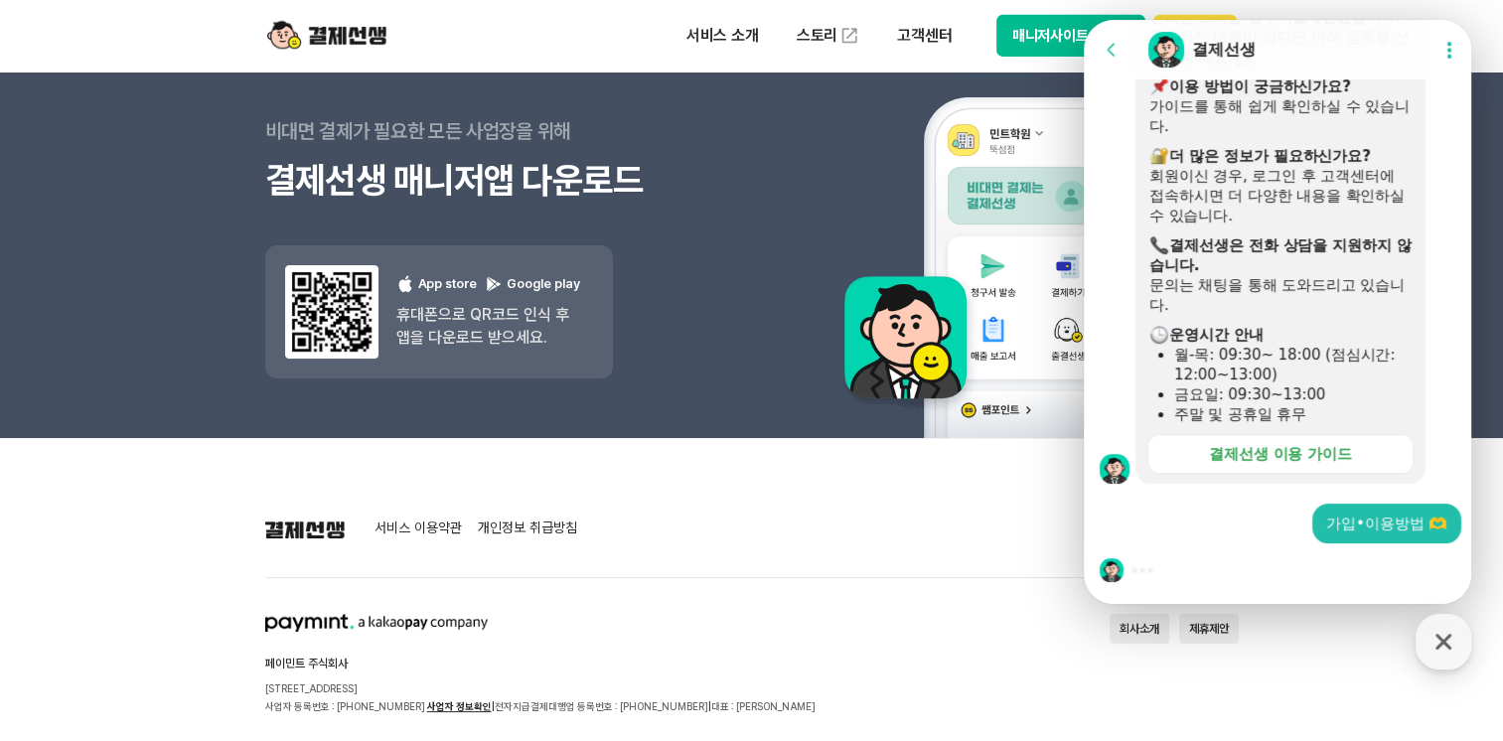
click at [1203, 570] on div at bounding box center [1281, 571] width 394 height 54
drag, startPoint x: 1203, startPoint y: 570, endPoint x: 1190, endPoint y: 572, distance: 13.1
click at [1192, 571] on div at bounding box center [1281, 571] width 394 height 54
click at [1095, 590] on div at bounding box center [1281, 571] width 394 height 54
click at [1209, 501] on div at bounding box center [1281, 493] width 394 height 18
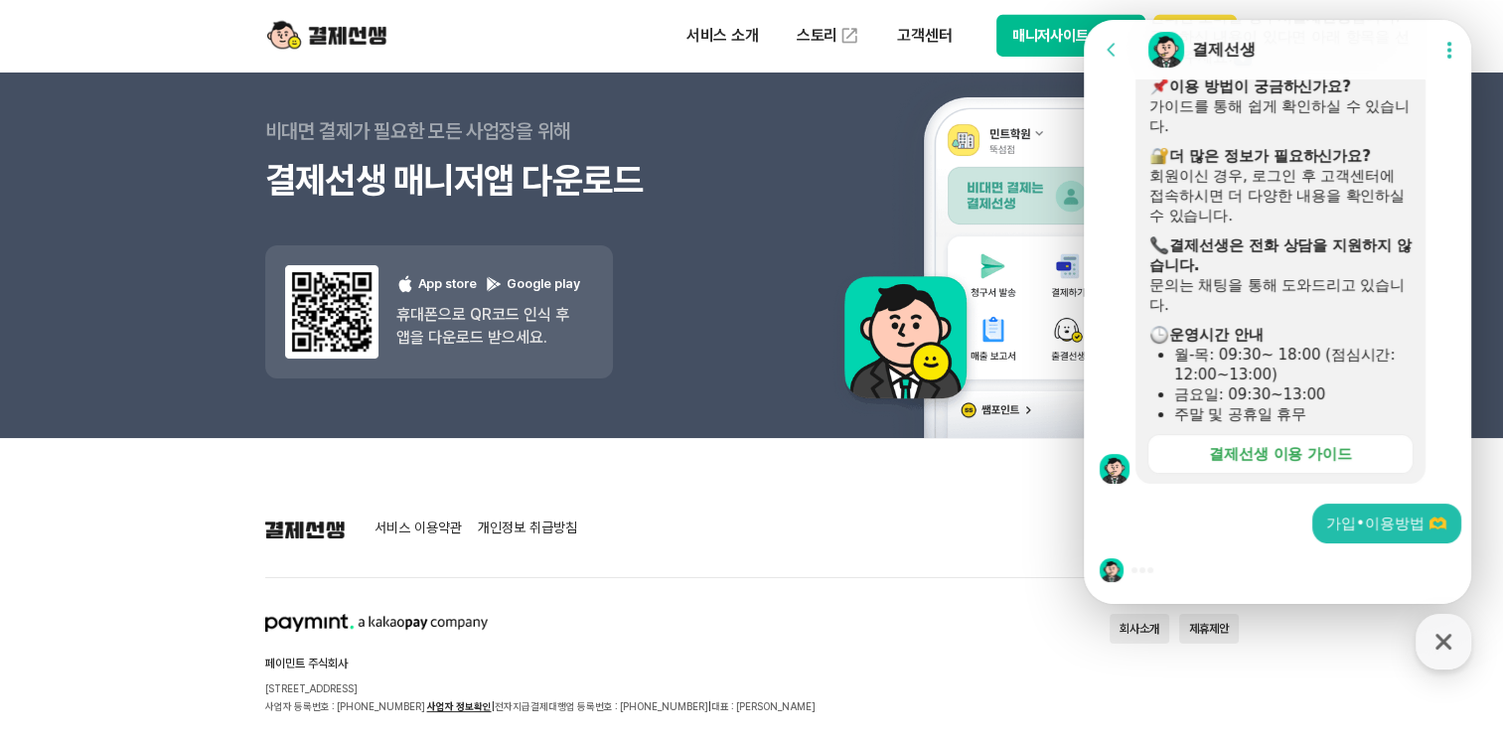
click at [1209, 501] on div at bounding box center [1281, 493] width 394 height 18
drag, startPoint x: 1209, startPoint y: 501, endPoint x: 1375, endPoint y: 521, distance: 167.1
click at [1375, 521] on div "가입•이용방법 🫶" at bounding box center [1387, 524] width 121 height 20
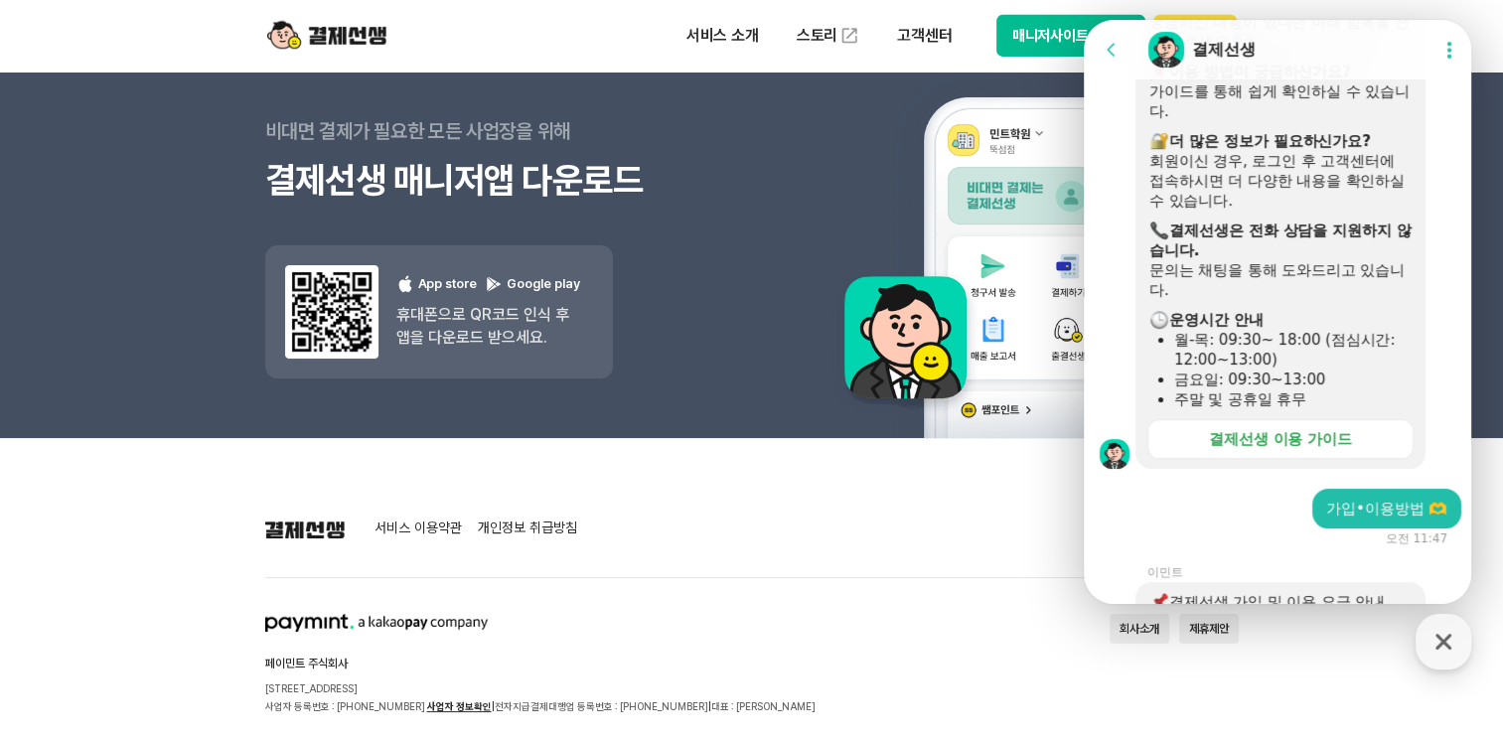
scroll to position [1571, 0]
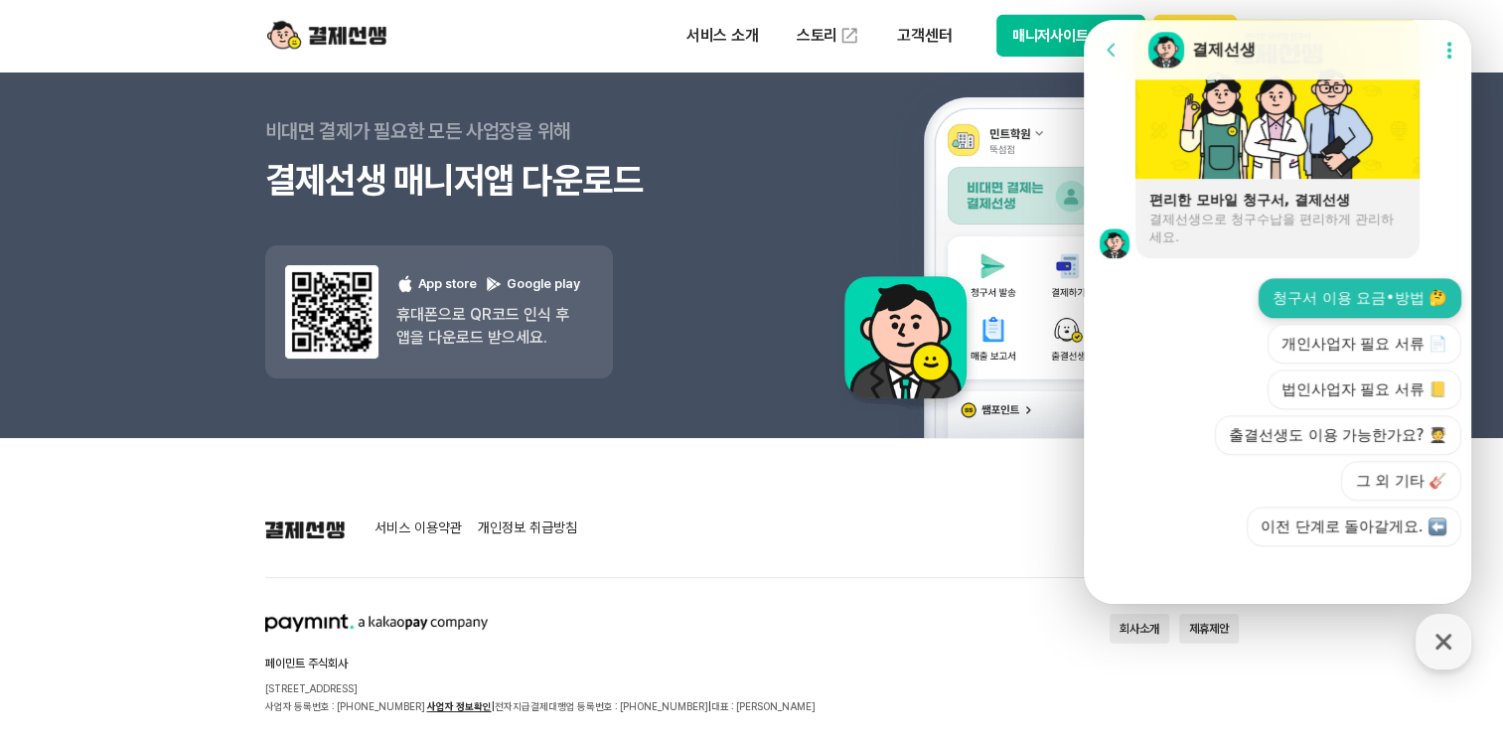
click at [1344, 287] on button "청구서 이용 요금•방법 🤔" at bounding box center [1360, 298] width 203 height 40
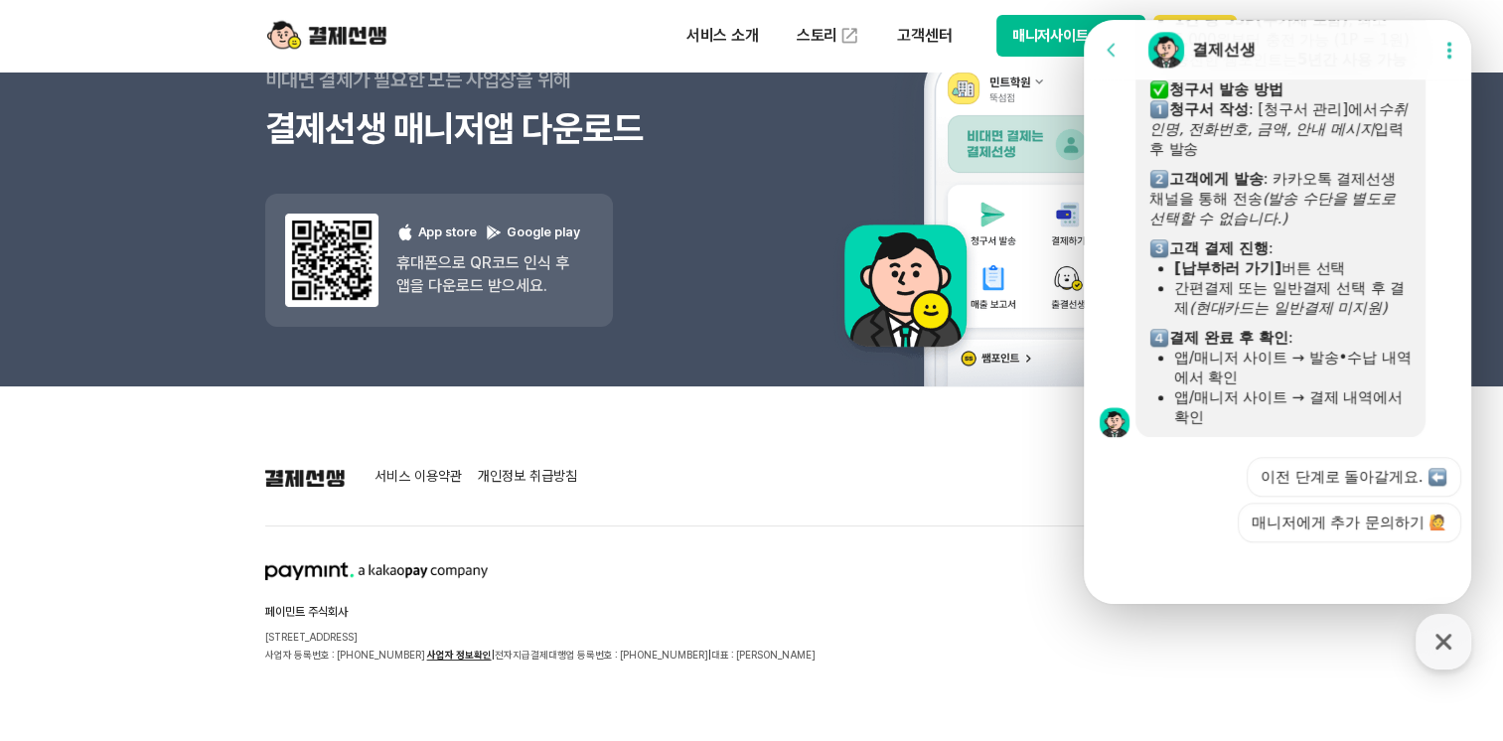
scroll to position [6658, 0]
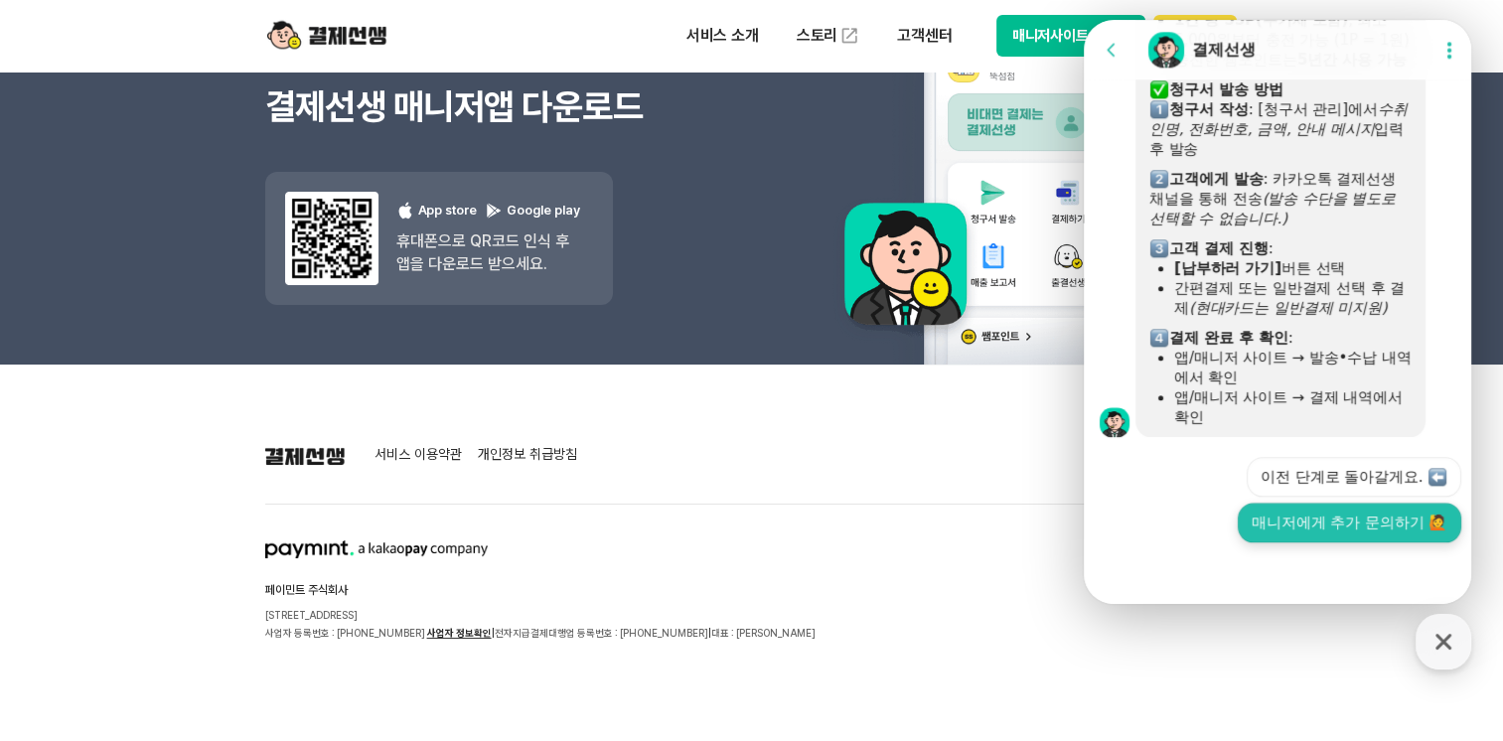
click at [1328, 517] on button "매니저에게 추가 문의하기 🙋" at bounding box center [1350, 523] width 224 height 40
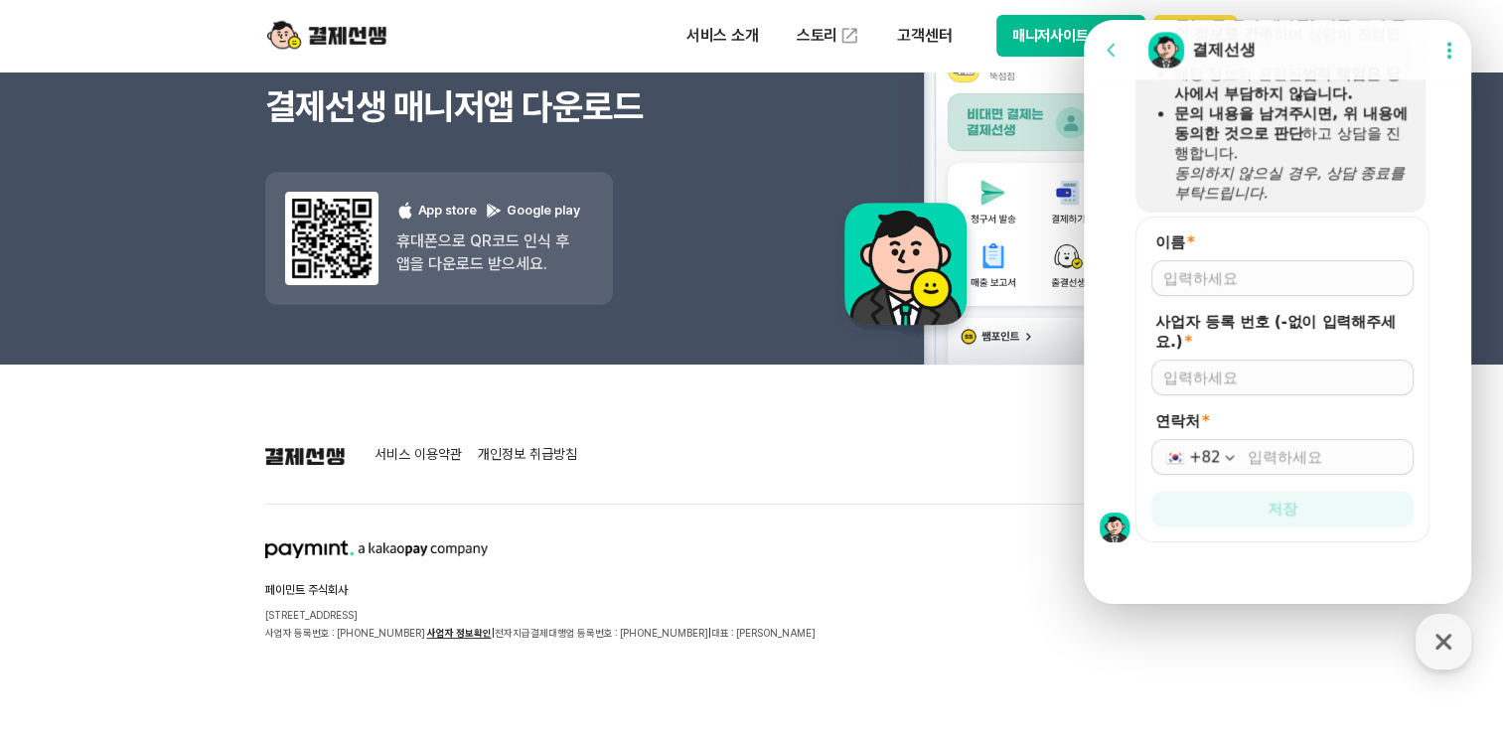
scroll to position [2830, 0]
